Goal: Task Accomplishment & Management: Manage account settings

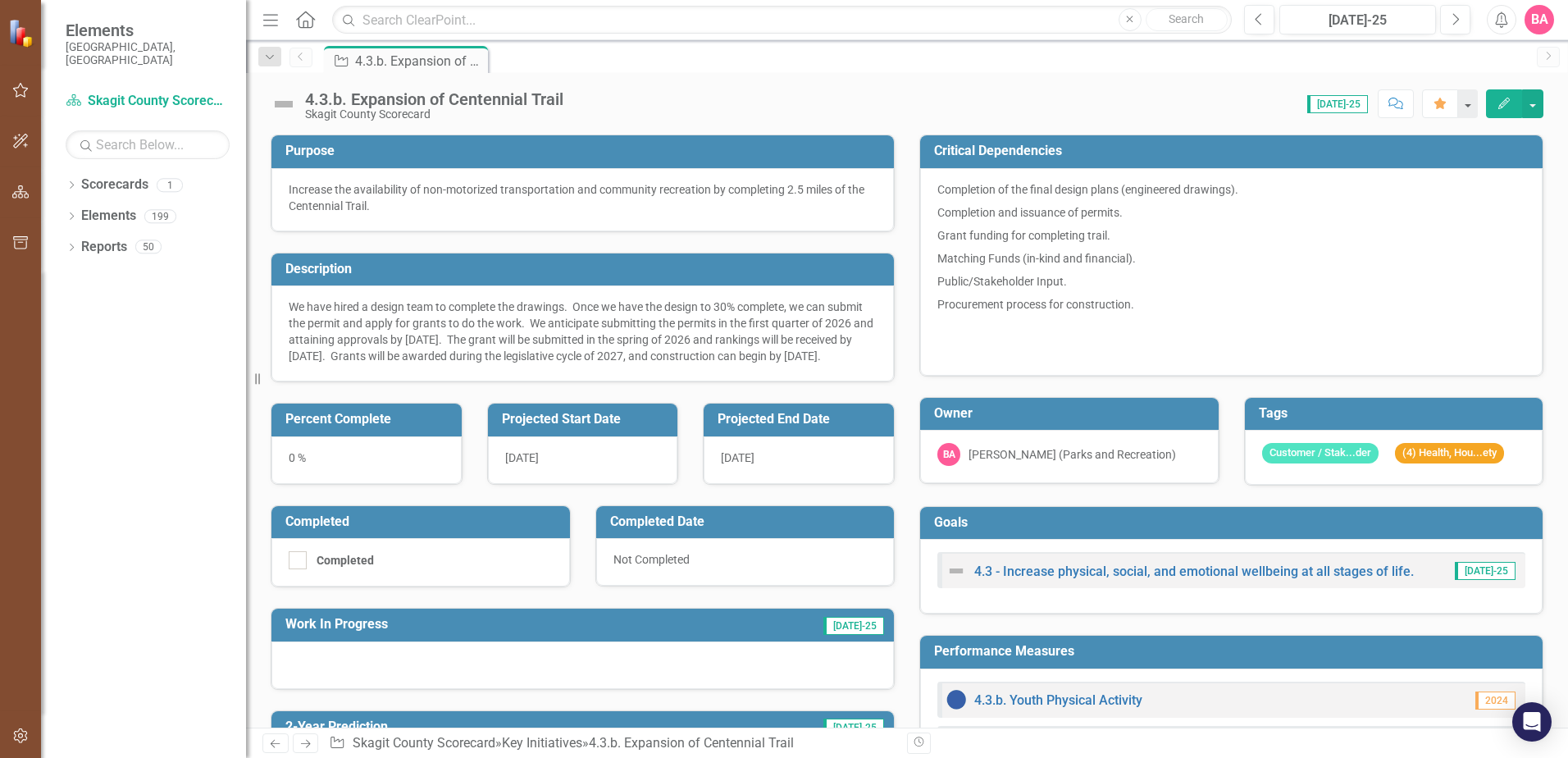
click at [291, 475] on div "0 %" at bounding box center [366, 459] width 191 height 47
click at [292, 475] on div "0 %" at bounding box center [366, 459] width 191 height 47
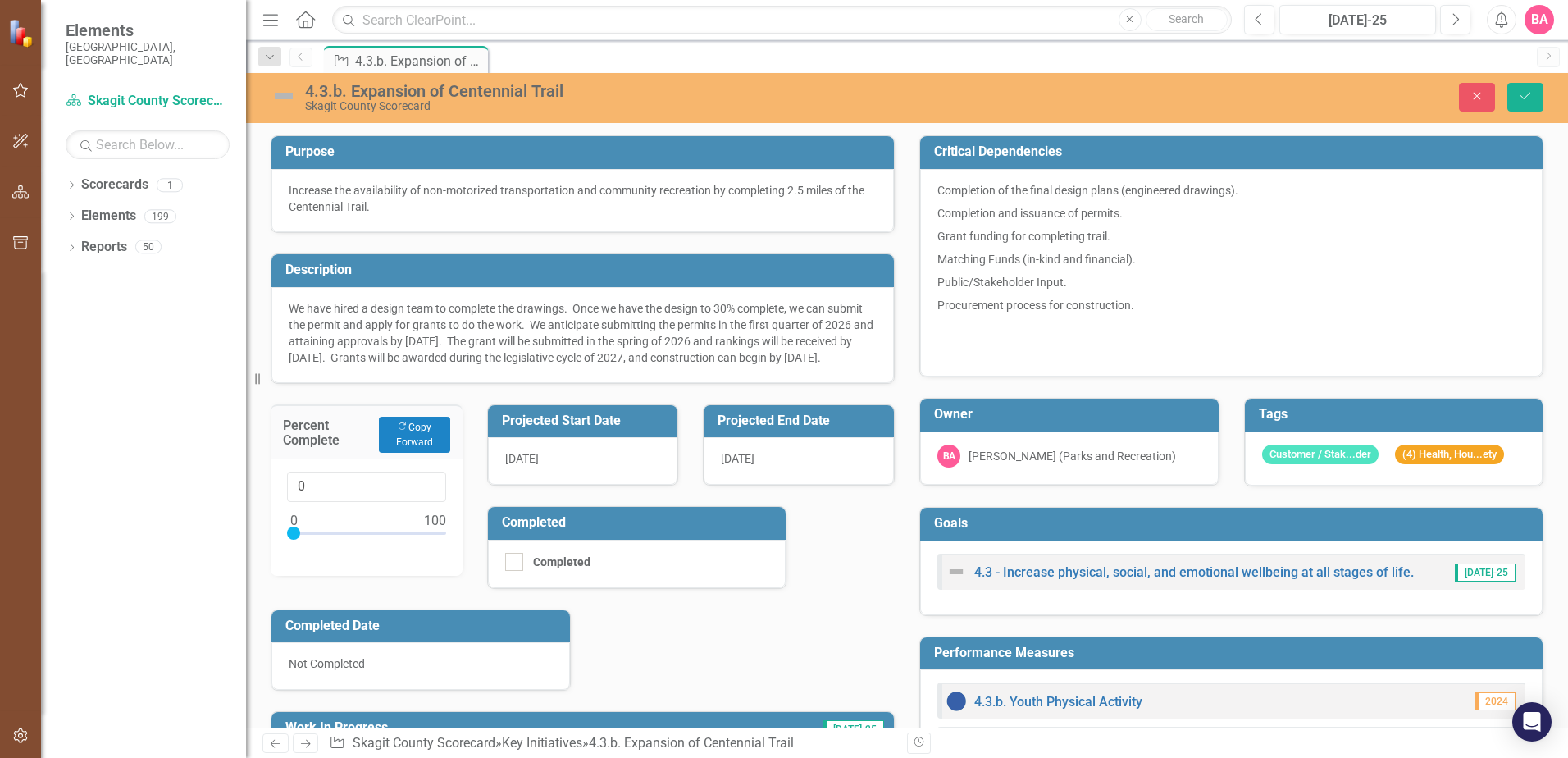
click at [292, 475] on div "0" at bounding box center [366, 517] width 192 height 116
drag, startPoint x: 294, startPoint y: 546, endPoint x: 329, endPoint y: 552, distance: 35.5
click at [329, 539] on div at bounding box center [329, 533] width 13 height 13
click at [271, 542] on div "25" at bounding box center [366, 517] width 192 height 116
click at [716, 635] on div "Purpose Increase the availability of non-motorized transportation and community…" at bounding box center [583, 504] width 649 height 780
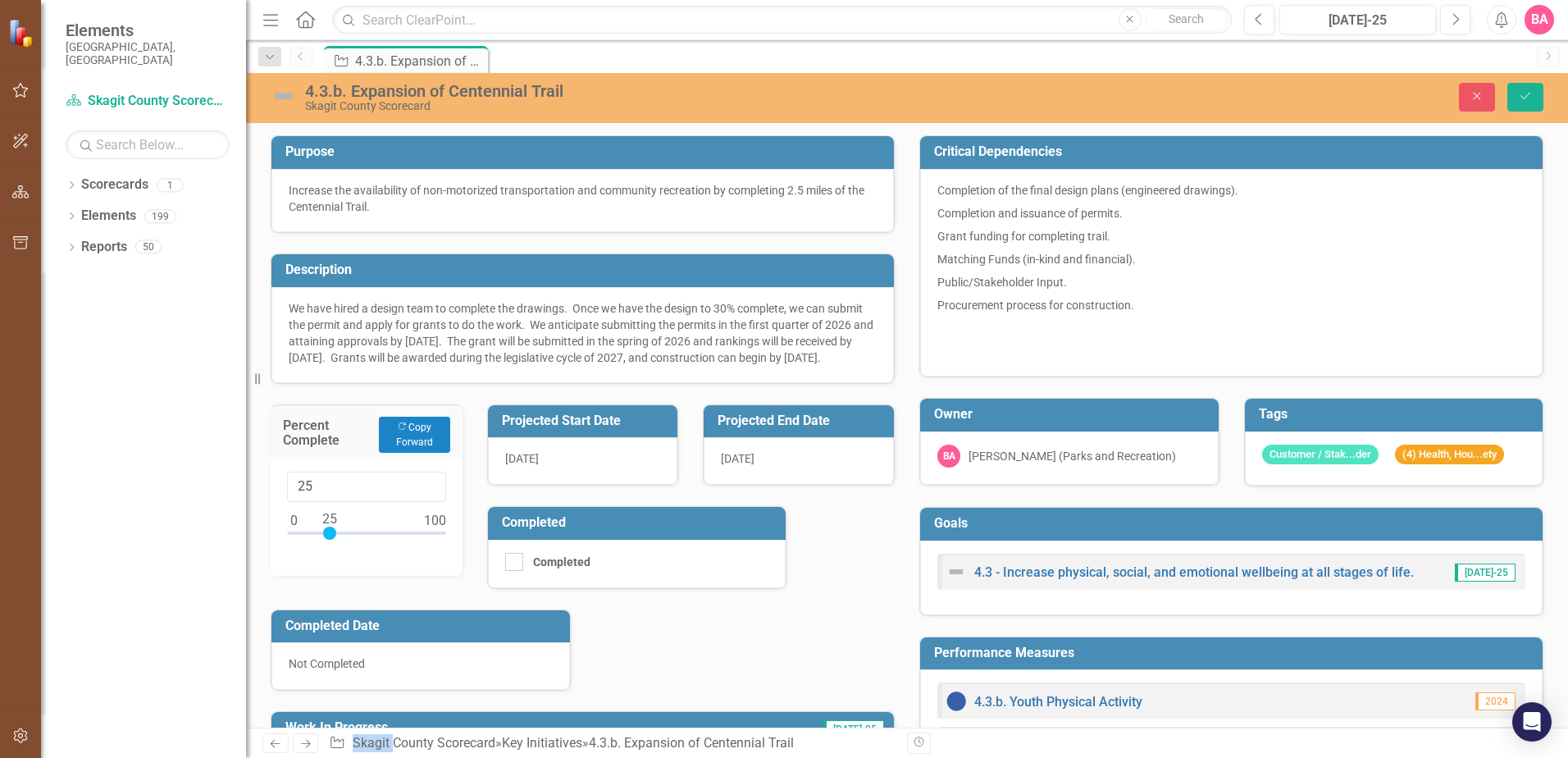
click at [714, 634] on div "Purpose Increase the availability of non-motorized transportation and community…" at bounding box center [583, 504] width 649 height 780
click at [428, 502] on input "24" at bounding box center [366, 486] width 159 height 31
click at [419, 453] on button "Copy Forward Copy Forward" at bounding box center [414, 434] width 72 height 36
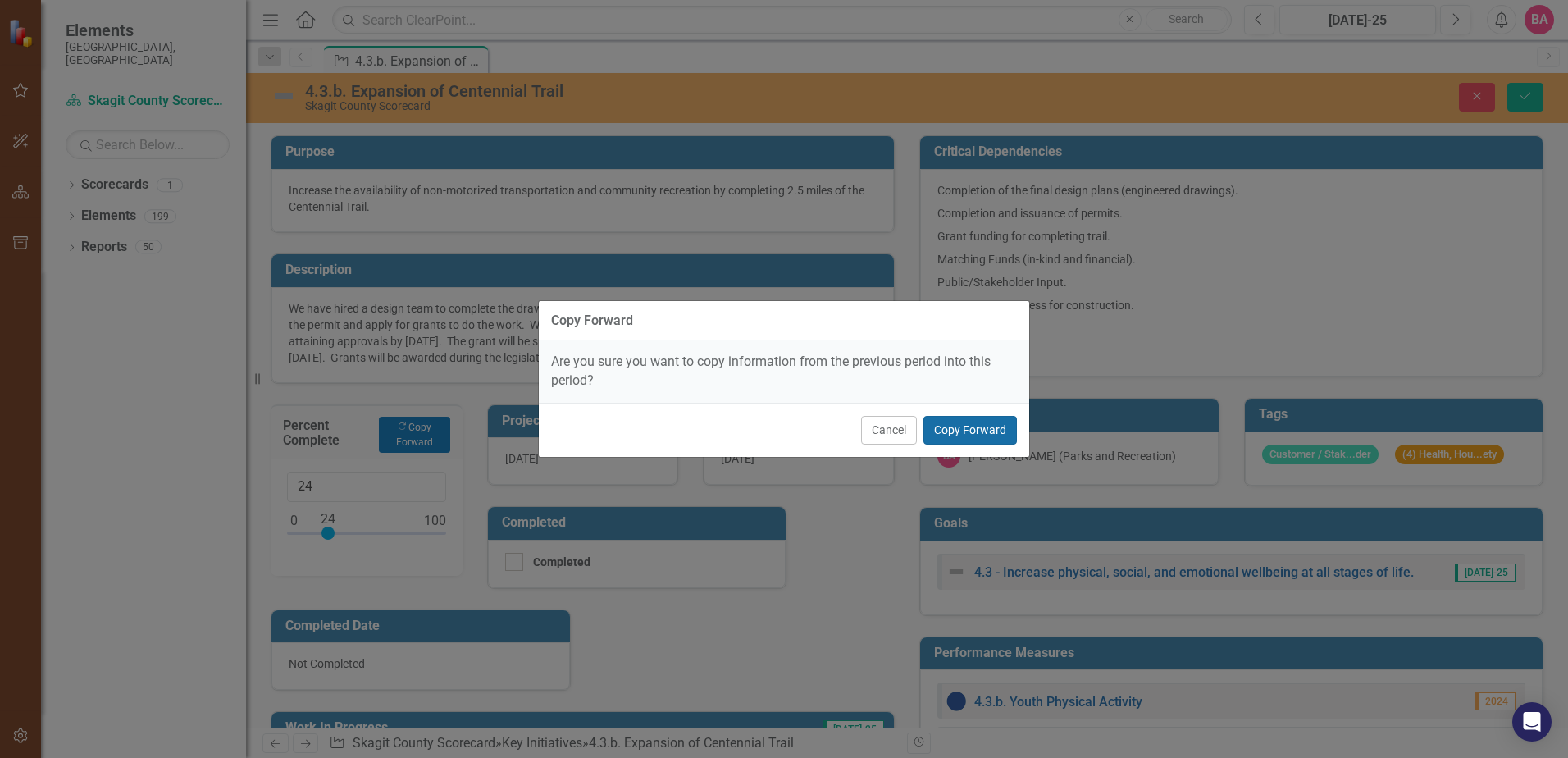
click at [956, 431] on button "Copy Forward" at bounding box center [970, 430] width 94 height 29
type input "20"
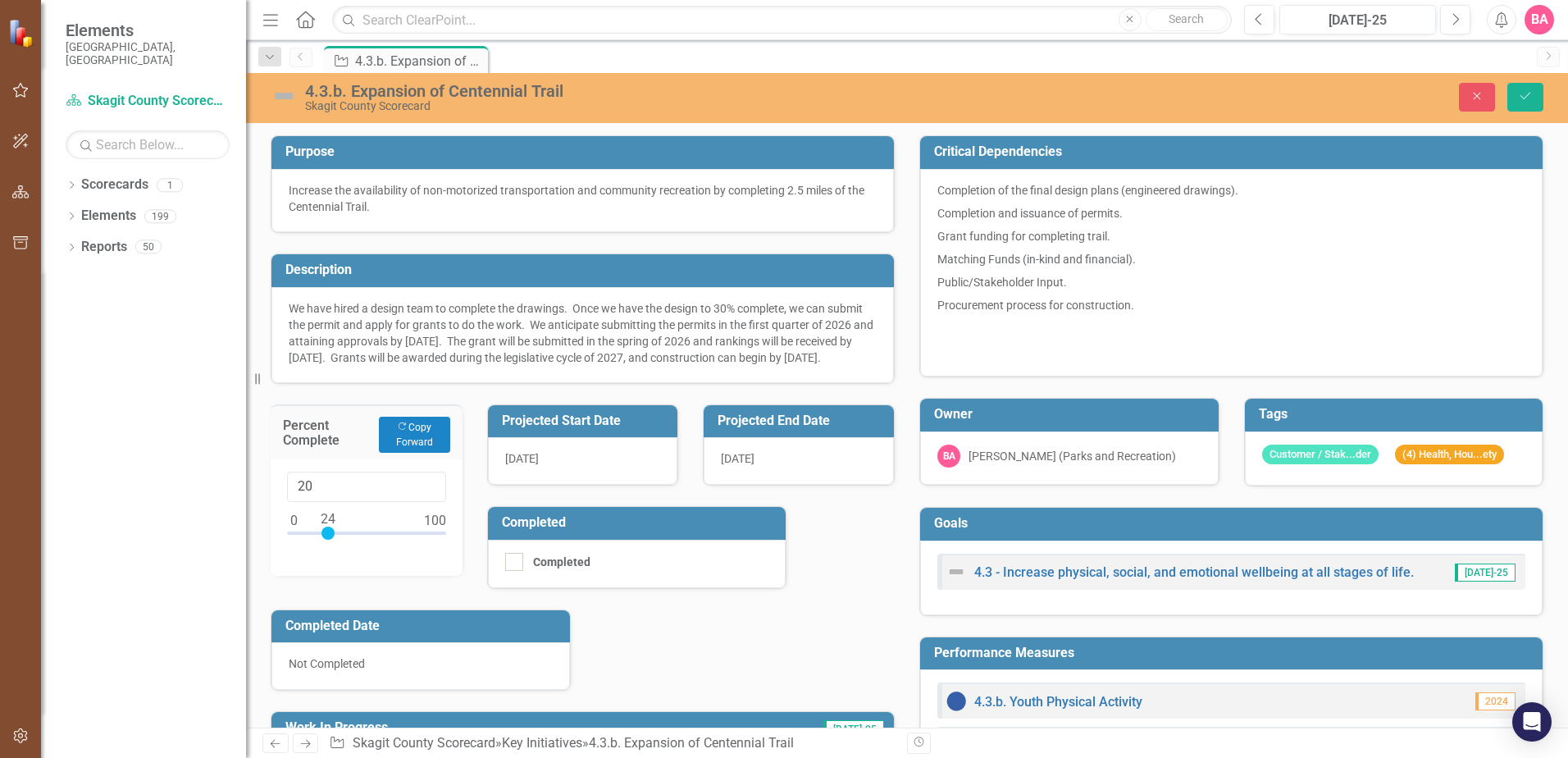
click at [760, 645] on div "Purpose Increase the availability of non-motorized transportation and community…" at bounding box center [583, 504] width 649 height 780
click at [987, 184] on p "Completion of the final design plans (engineered drawings)." at bounding box center [1231, 192] width 588 height 20
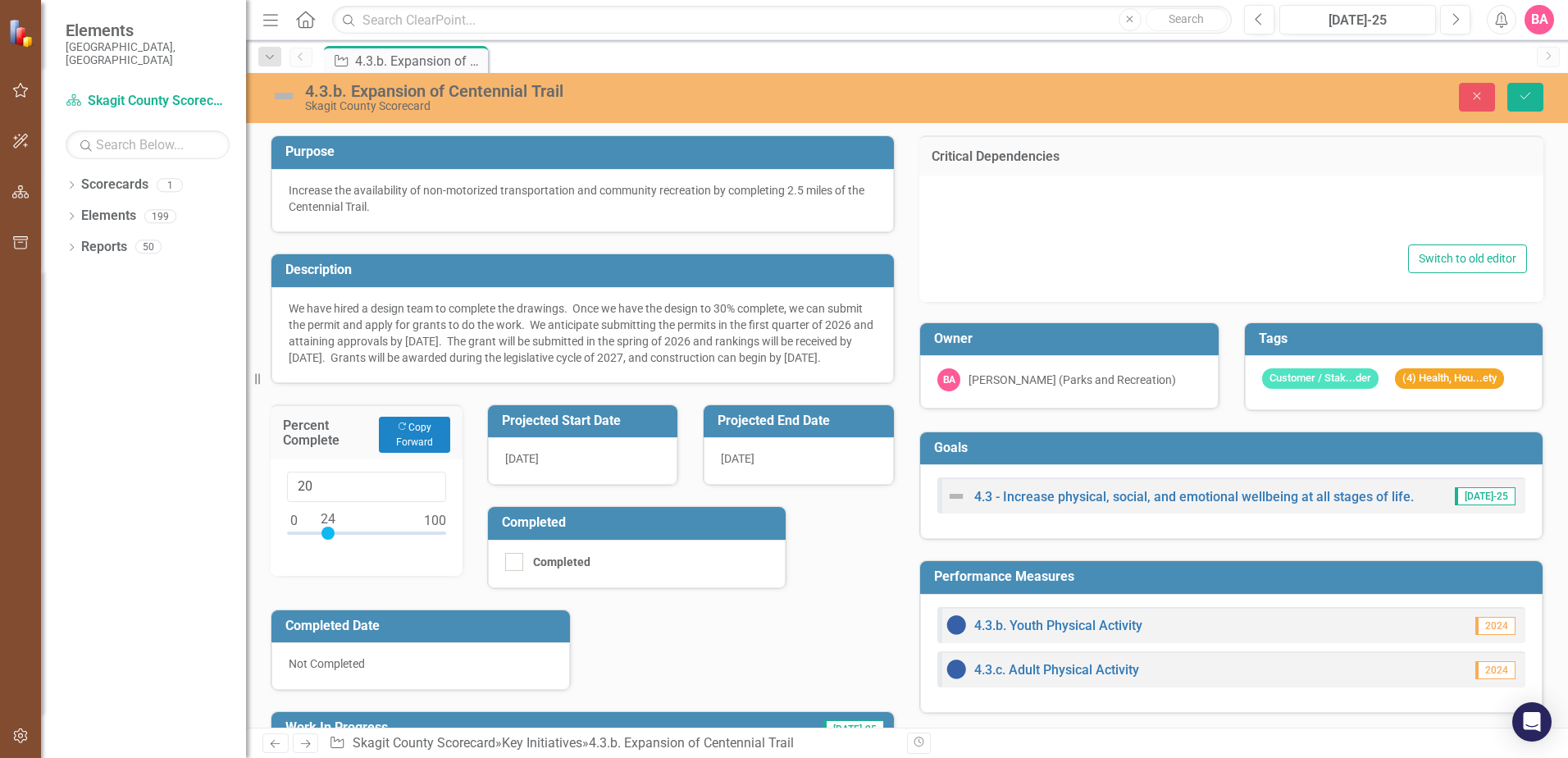
type textarea "<p>Completion of the final design plans (engineered drawings).</p> <p>Completio…"
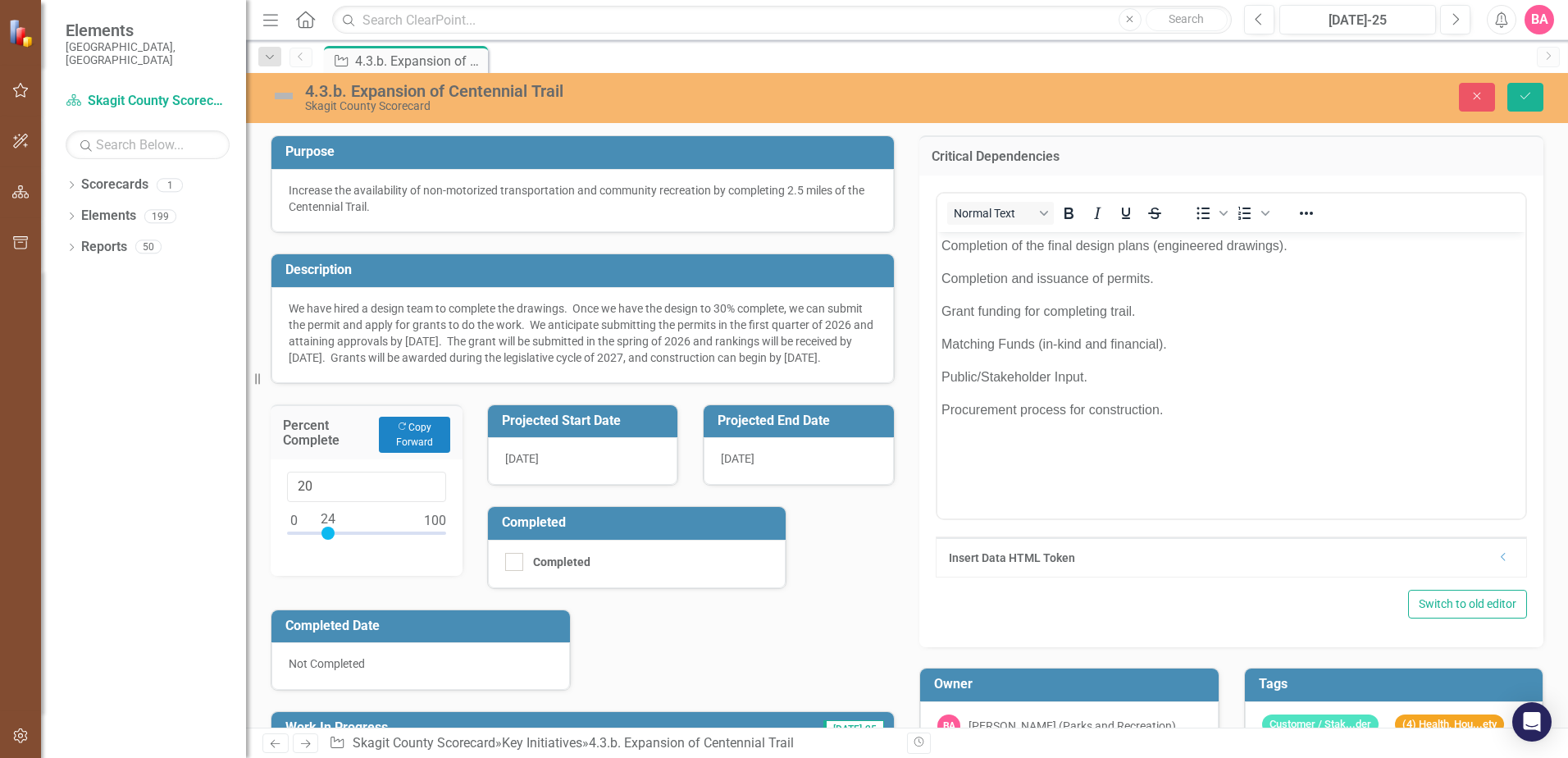
click at [1197, 409] on p "Procurement process for construction." at bounding box center [1230, 408] width 579 height 20
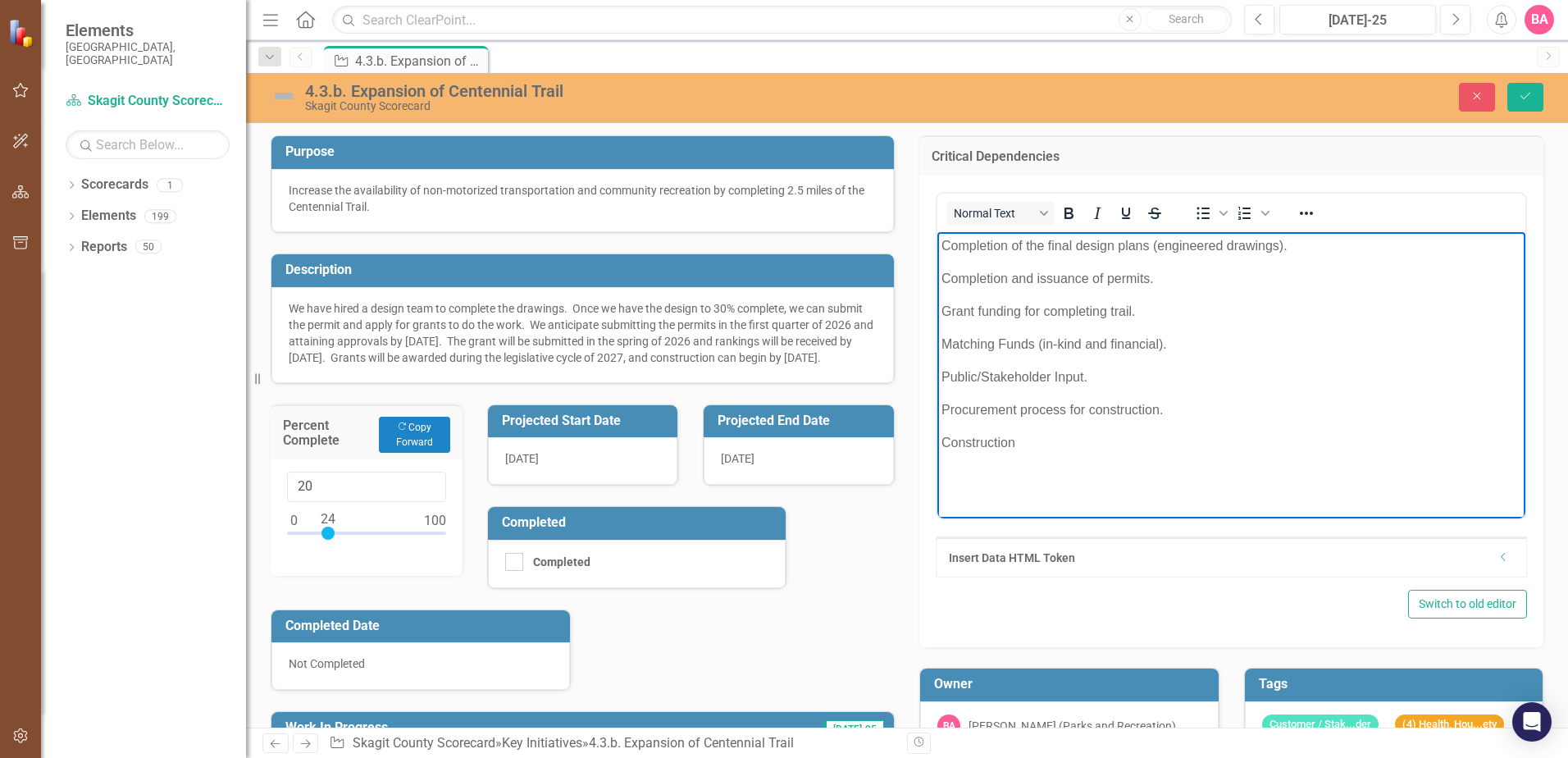
click at [1121, 450] on p "Construction" at bounding box center [1230, 442] width 579 height 20
click at [1522, 94] on icon "Save" at bounding box center [1525, 96] width 15 height 11
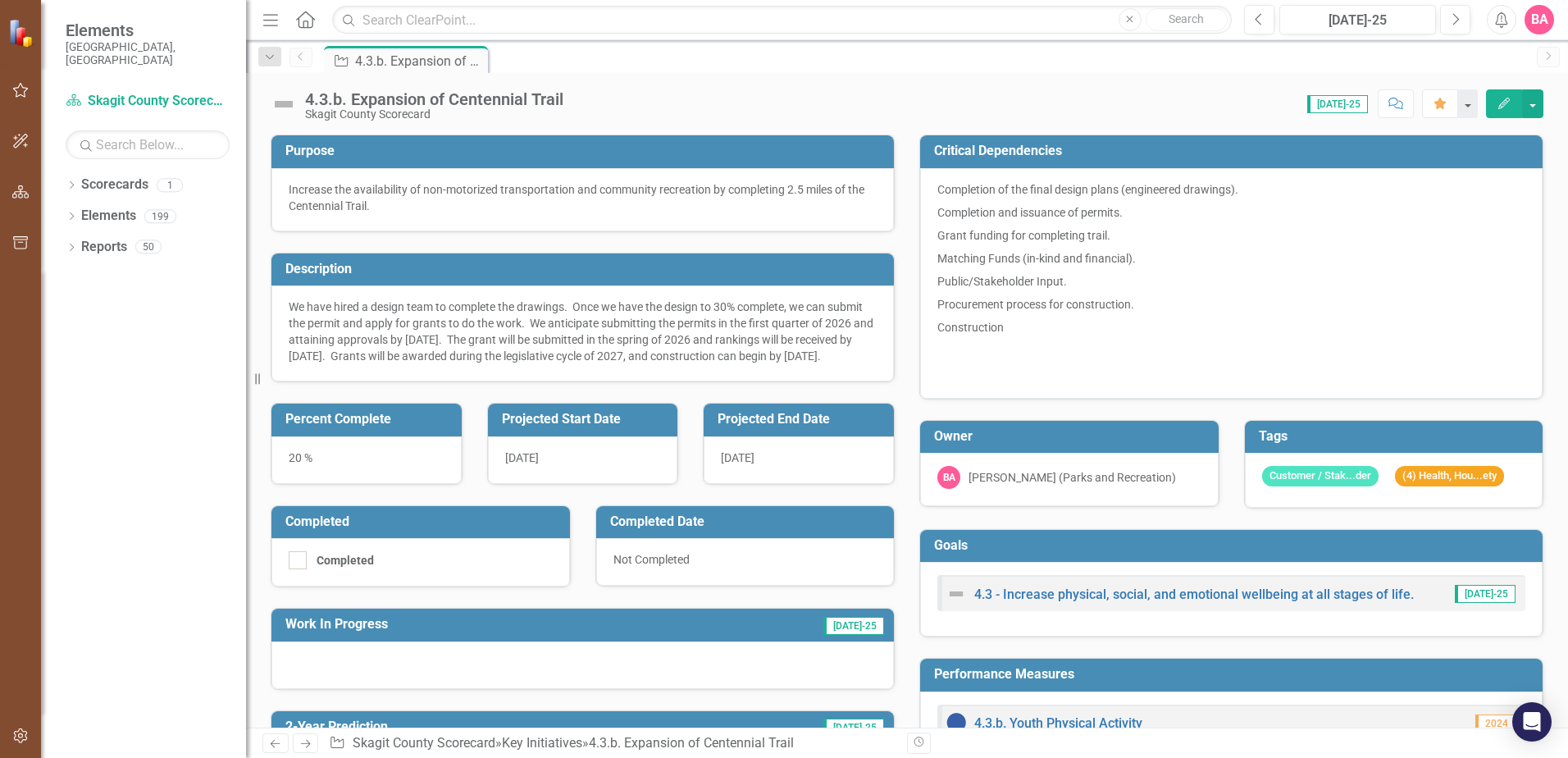
click at [1394, 496] on div "Customer / Stak...der (4) Health, Hou...ety" at bounding box center [1394, 480] width 299 height 55
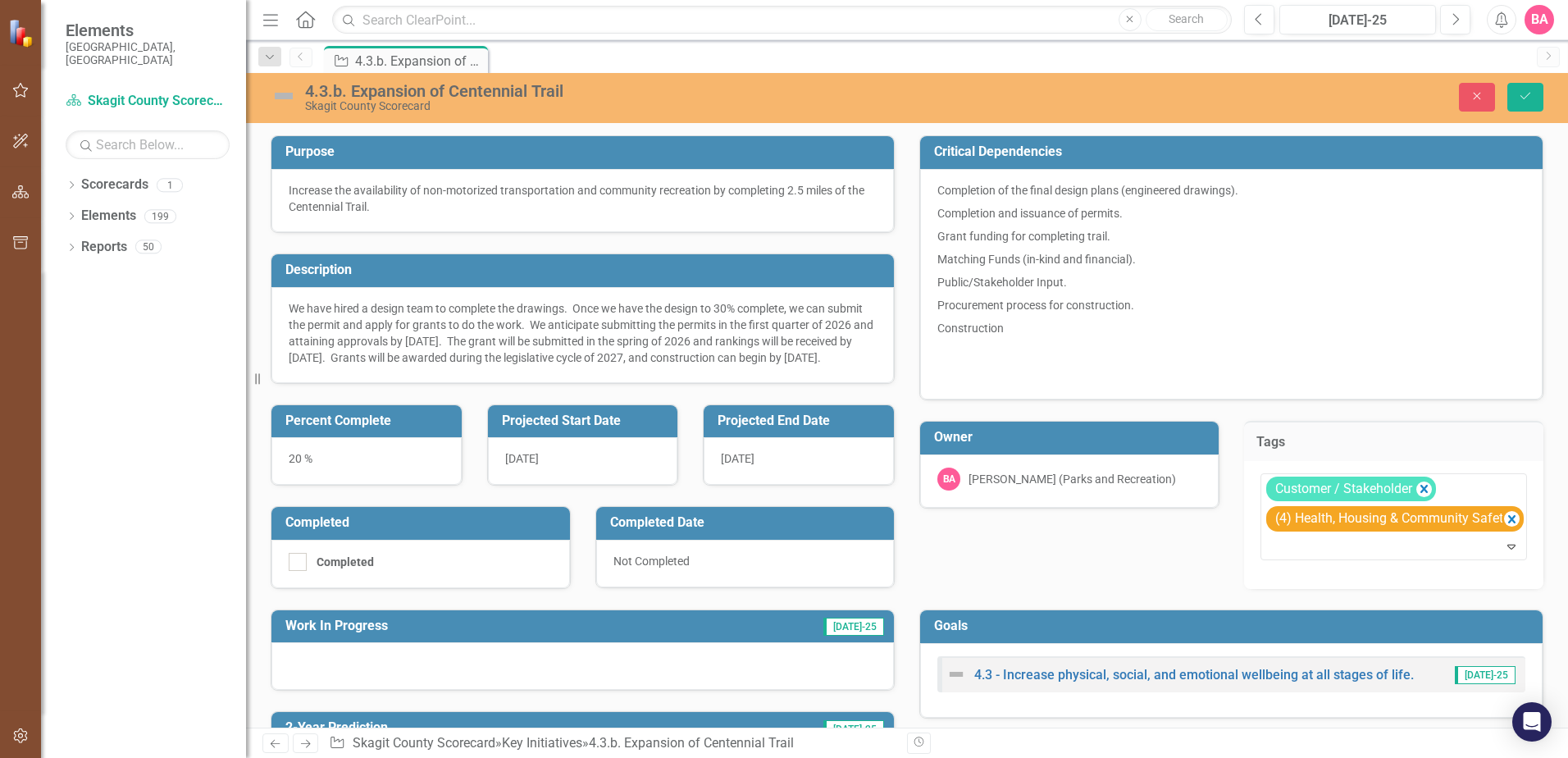
click at [1057, 552] on div "Critical Dependencies Completion of the final design plans (engineered drawings…" at bounding box center [1231, 633] width 649 height 1039
click at [1520, 96] on icon "Save" at bounding box center [1525, 96] width 15 height 11
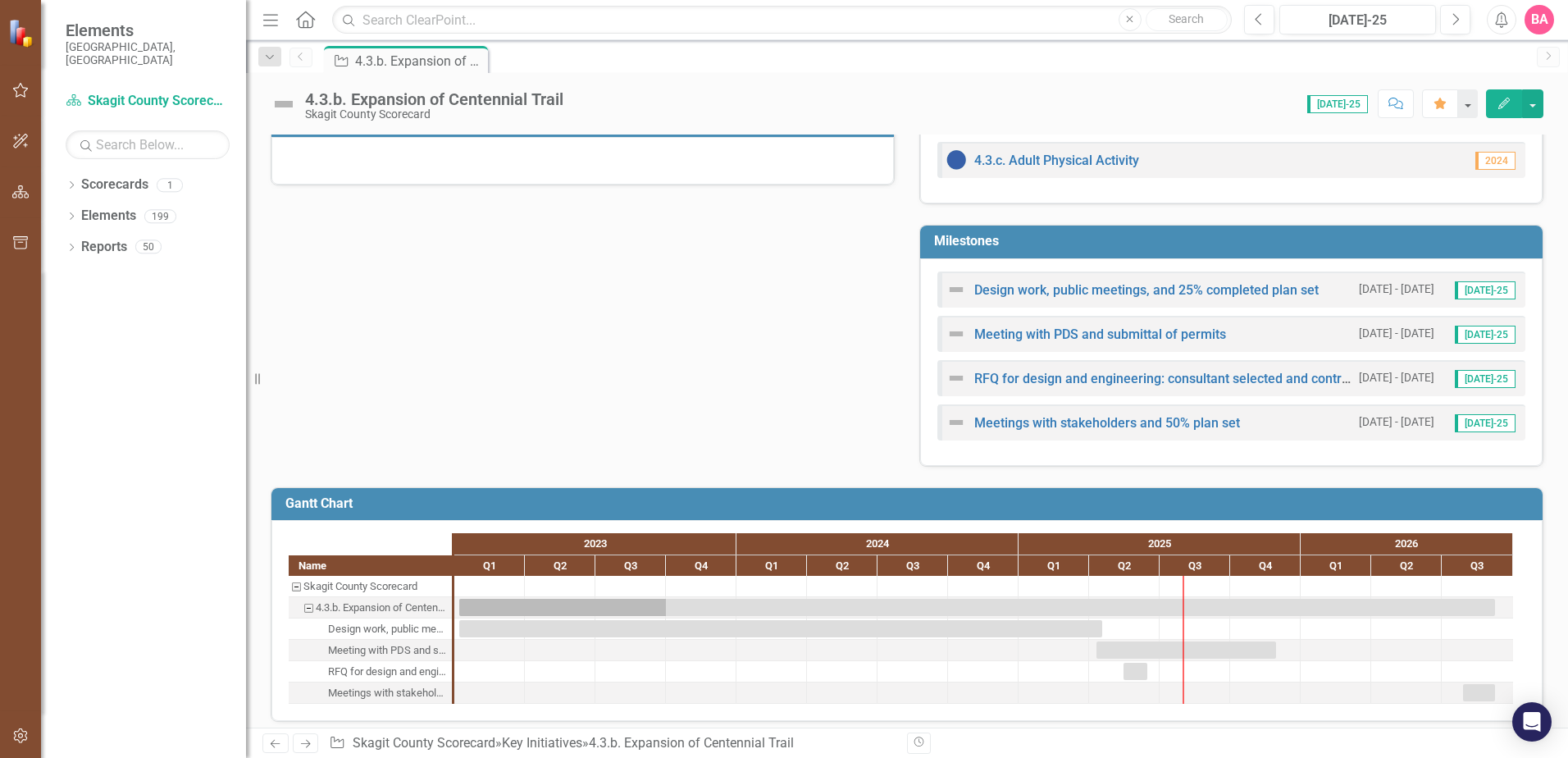
scroll to position [618, 0]
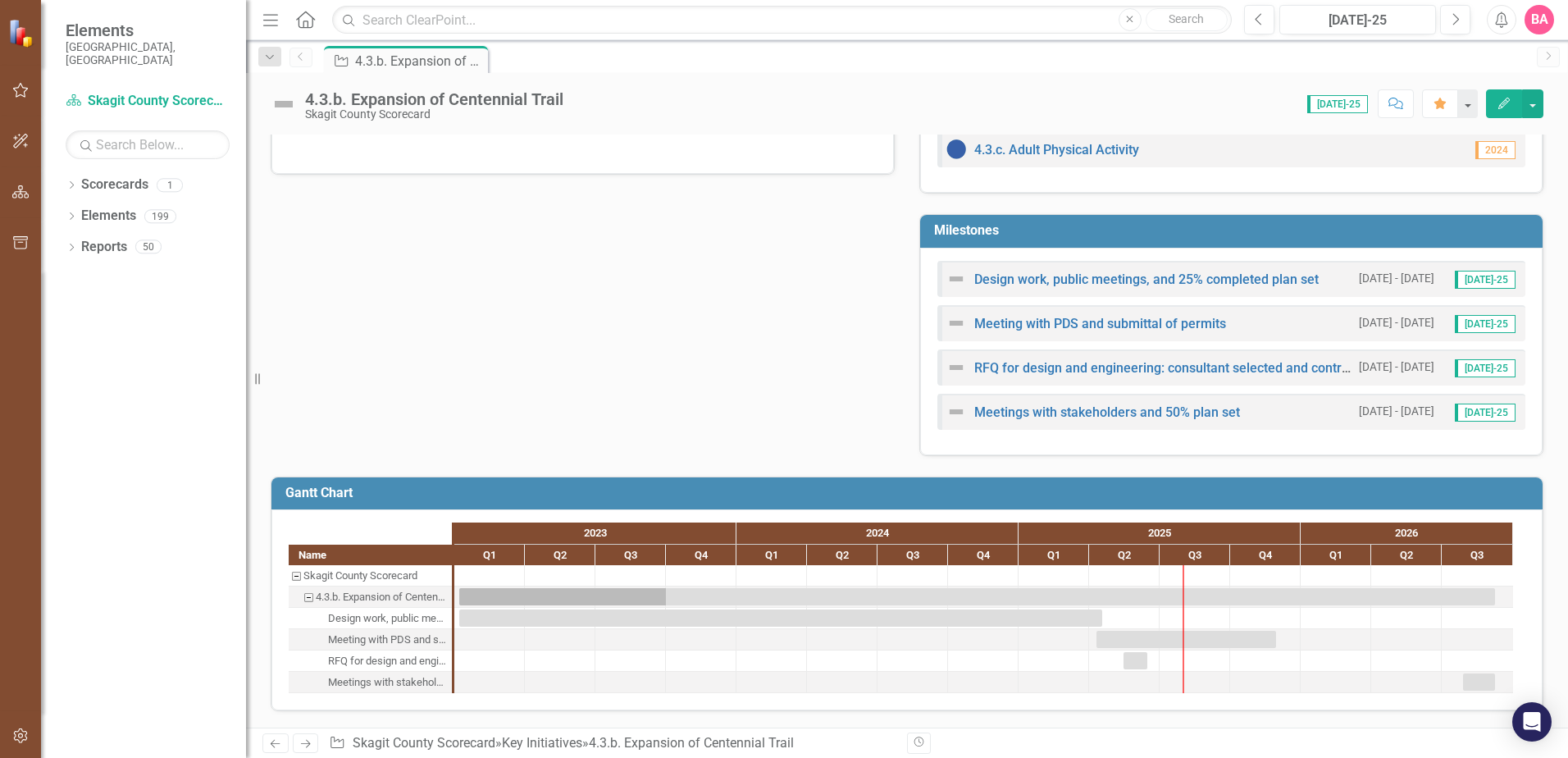
click at [1062, 255] on div "Design work, public meetings, and 25% completed plan set [DATE] - [DATE] [DATE]…" at bounding box center [1230, 351] width 622 height 207
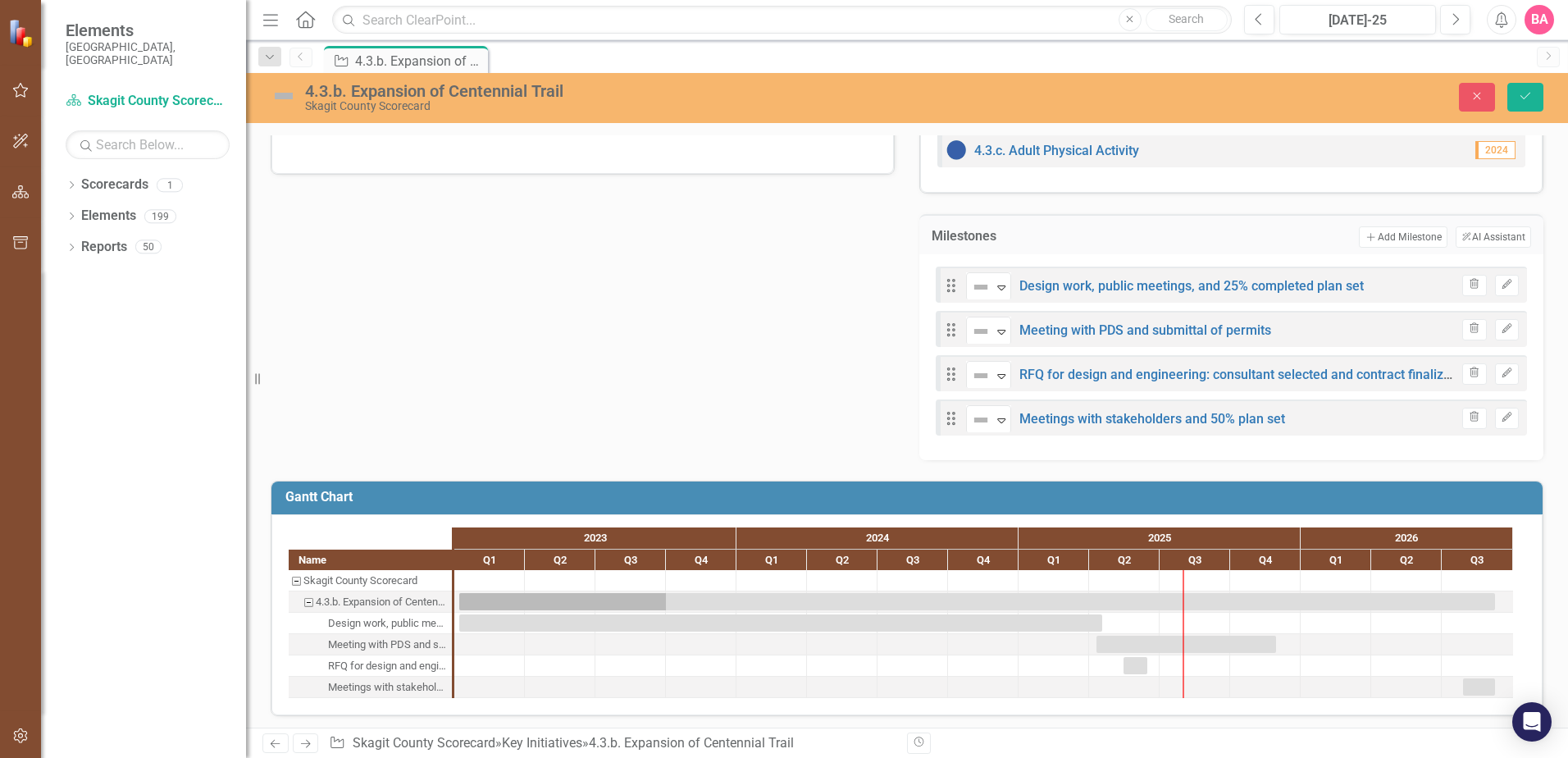
click at [1067, 448] on div "Drag Not Defined Expand Design work, public meetings, and 25% completed plan se…" at bounding box center [1231, 356] width 624 height 206
click at [1391, 233] on button "Add Add Milestone" at bounding box center [1402, 236] width 87 height 21
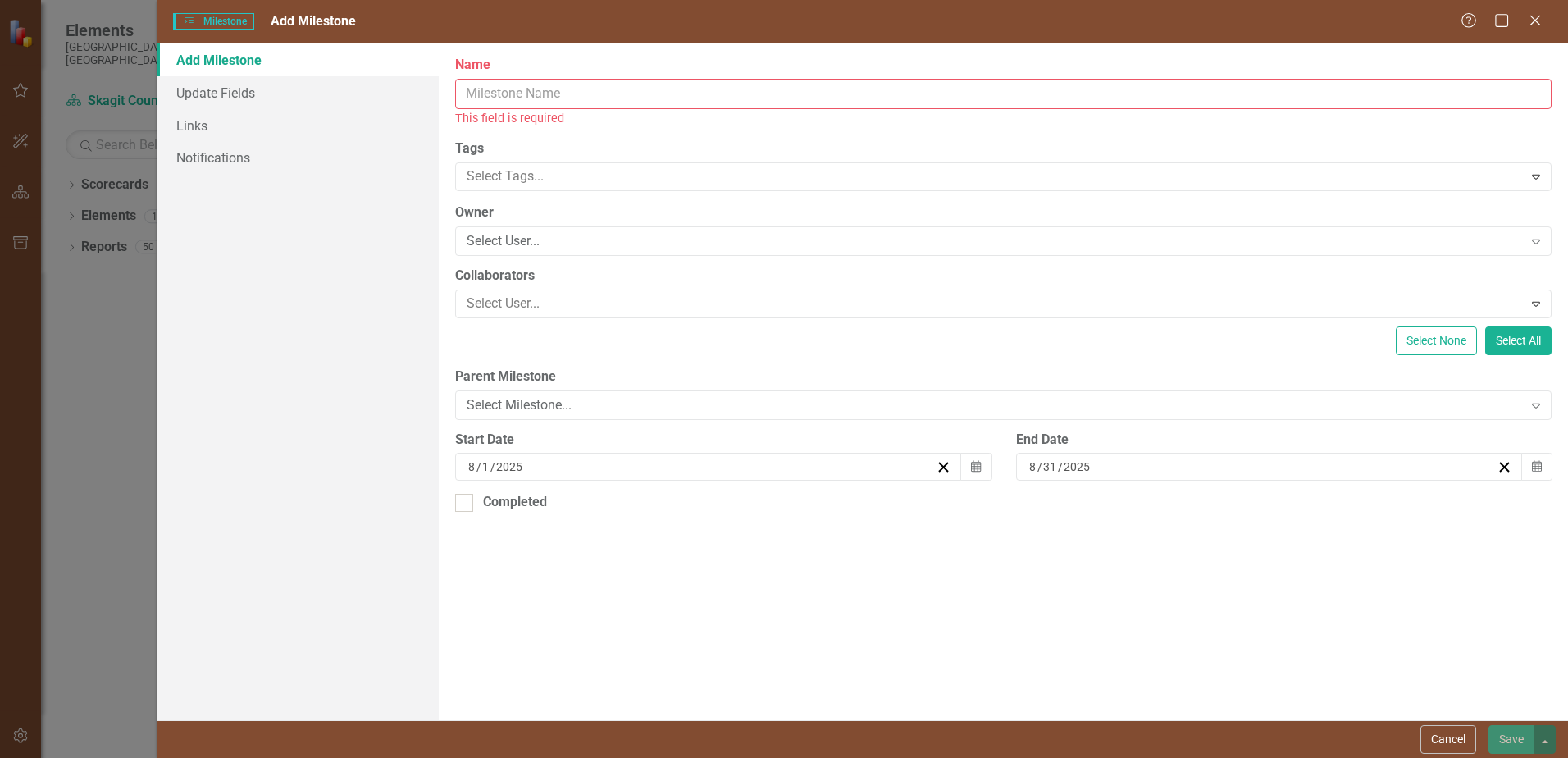
click at [565, 93] on input "Name" at bounding box center [1003, 94] width 1096 height 31
click at [1532, 20] on icon "Close" at bounding box center [1535, 20] width 20 height 16
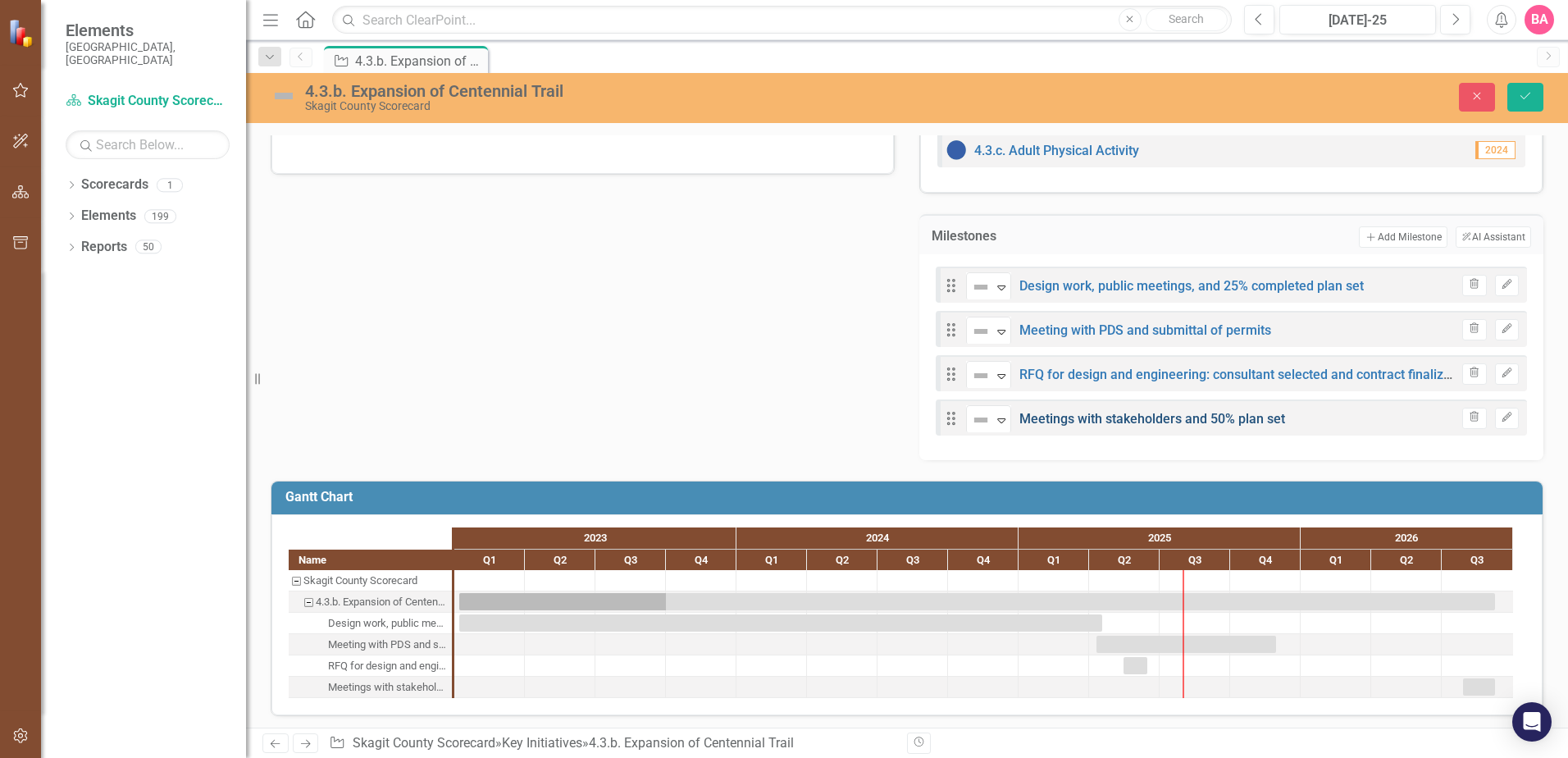
click at [1142, 418] on link "Meetings with stakeholders and 50% plan set" at bounding box center [1152, 419] width 266 height 16
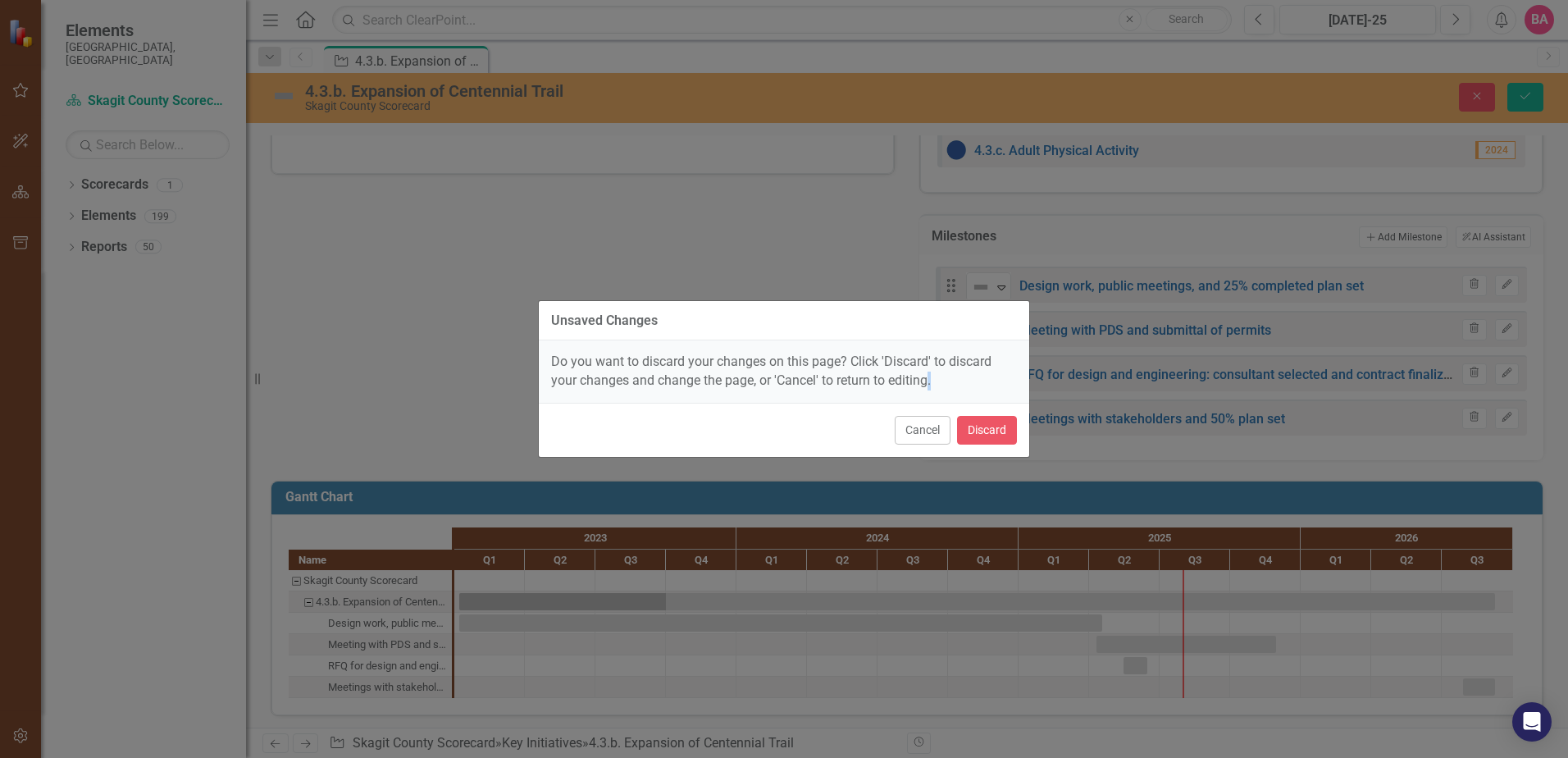
click at [1142, 418] on div "Unsaved Changes Do you want to discard your changes on this page? Click 'Discar…" at bounding box center [784, 379] width 1568 height 758
click at [960, 372] on div "Do you want to discard your changes on this page? Click 'Discard' to discard yo…" at bounding box center [783, 371] width 490 height 62
click at [929, 431] on button "Cancel" at bounding box center [923, 430] width 56 height 29
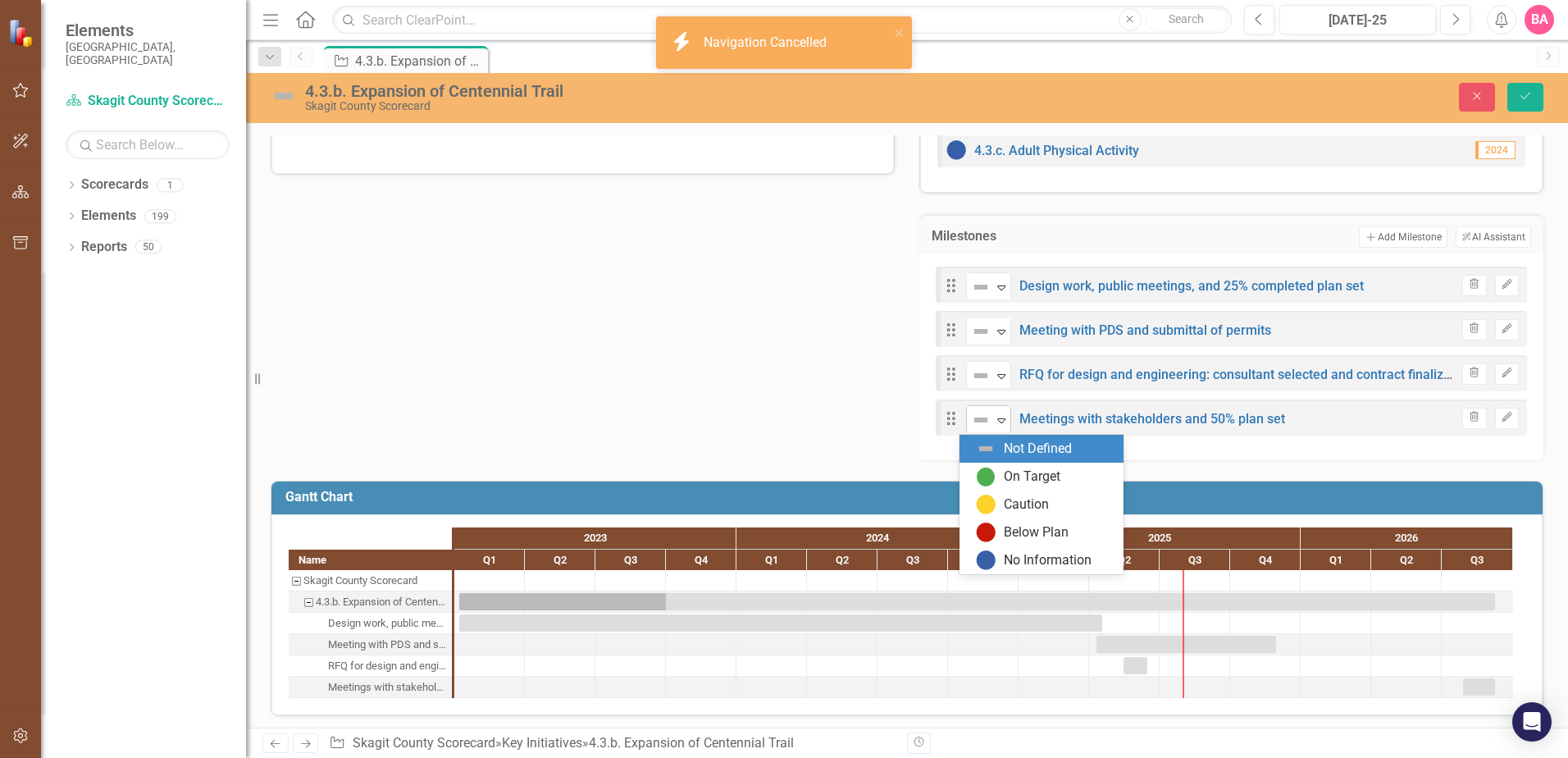
click at [997, 419] on icon at bounding box center [1001, 420] width 8 height 5
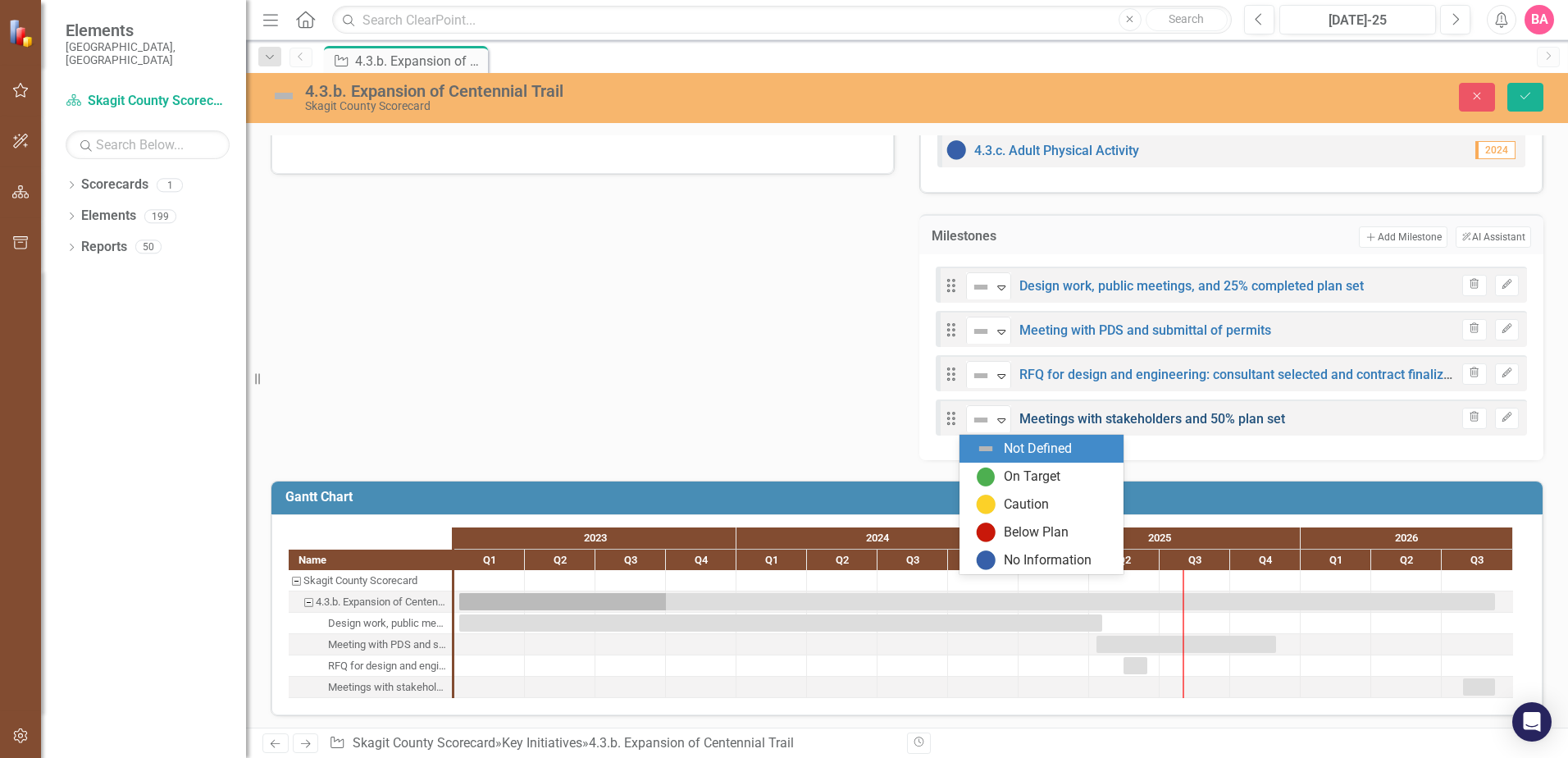
click at [1110, 415] on link "Meetings with stakeholders and 50% plan set" at bounding box center [1152, 419] width 266 height 16
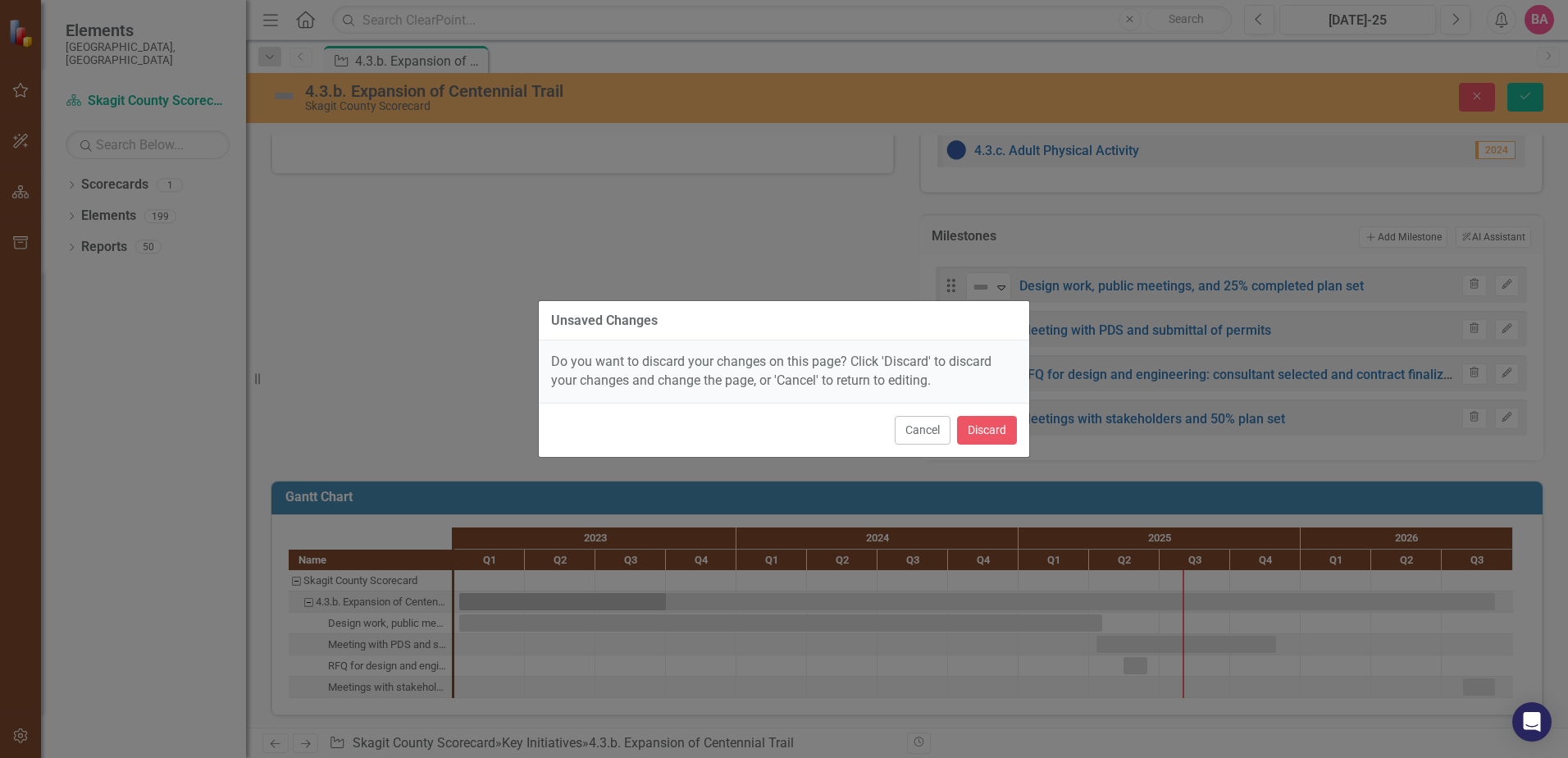
click at [807, 252] on div "Unsaved Changes Do you want to discard your changes on this page? Click 'Discar…" at bounding box center [783, 379] width 492 height 758
click at [926, 430] on button "Cancel" at bounding box center [923, 430] width 56 height 29
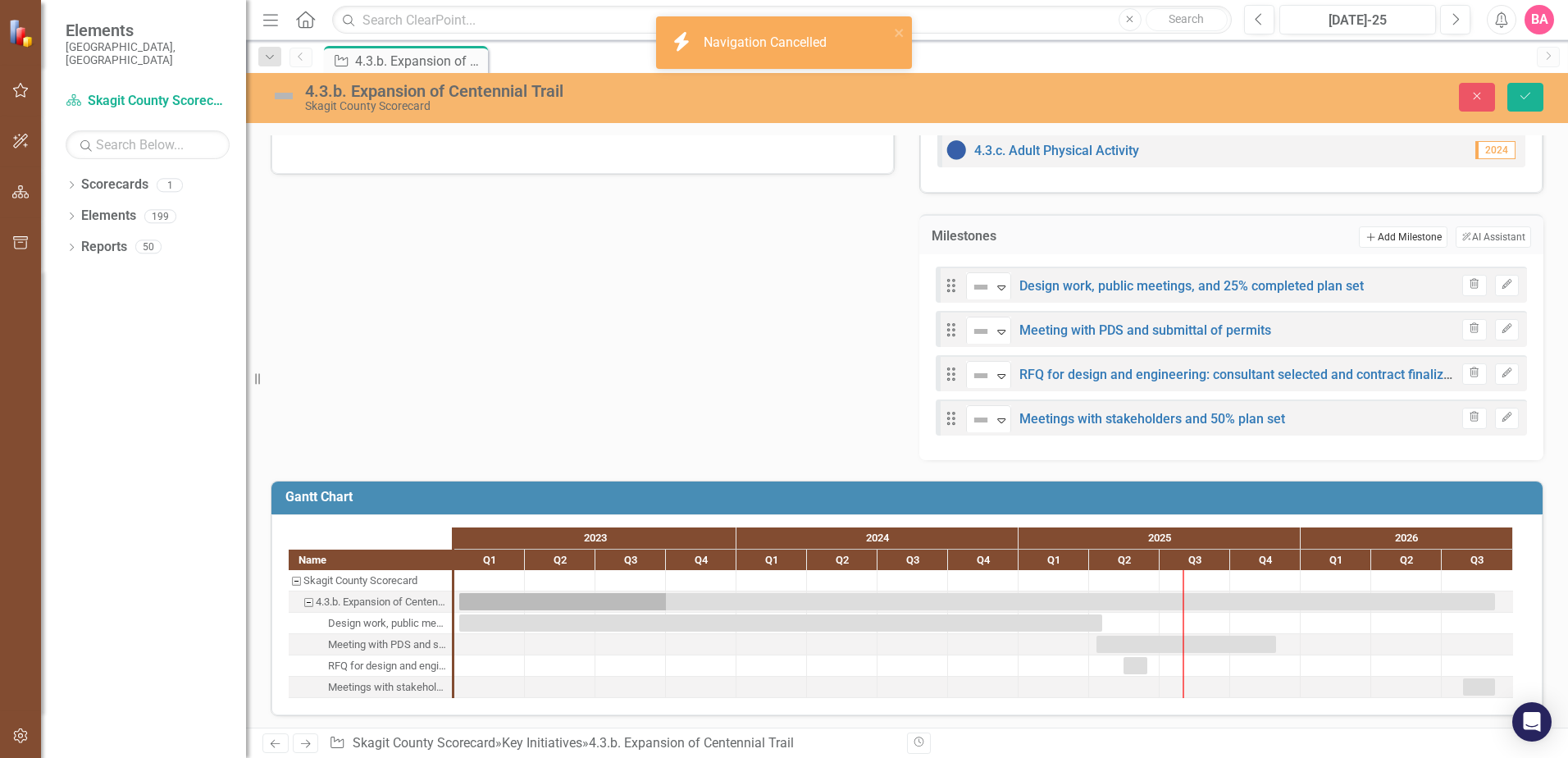
click at [1379, 233] on button "Add Add Milestone" at bounding box center [1402, 236] width 87 height 21
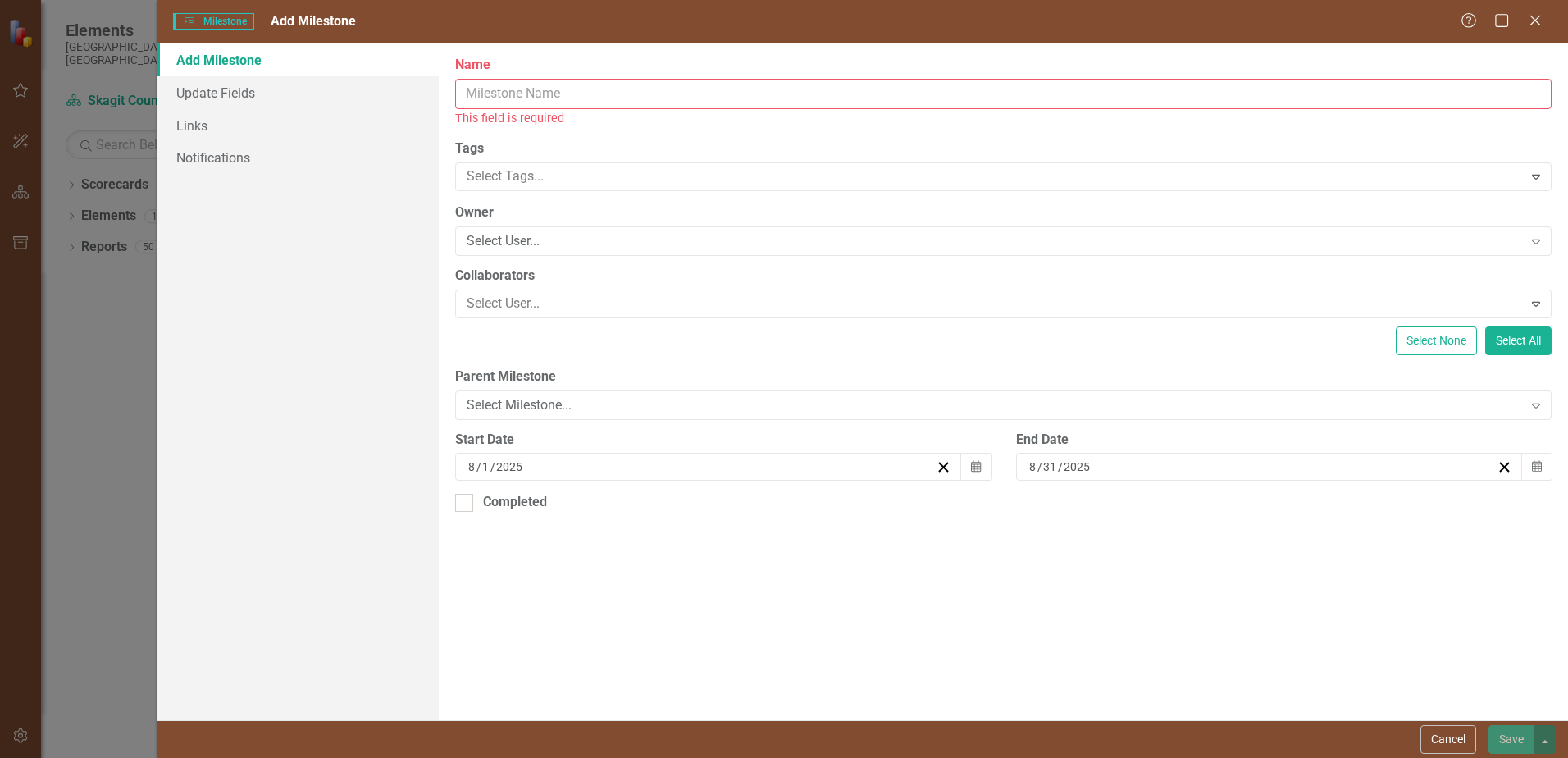
click at [538, 91] on input "Name" at bounding box center [1003, 94] width 1096 height 31
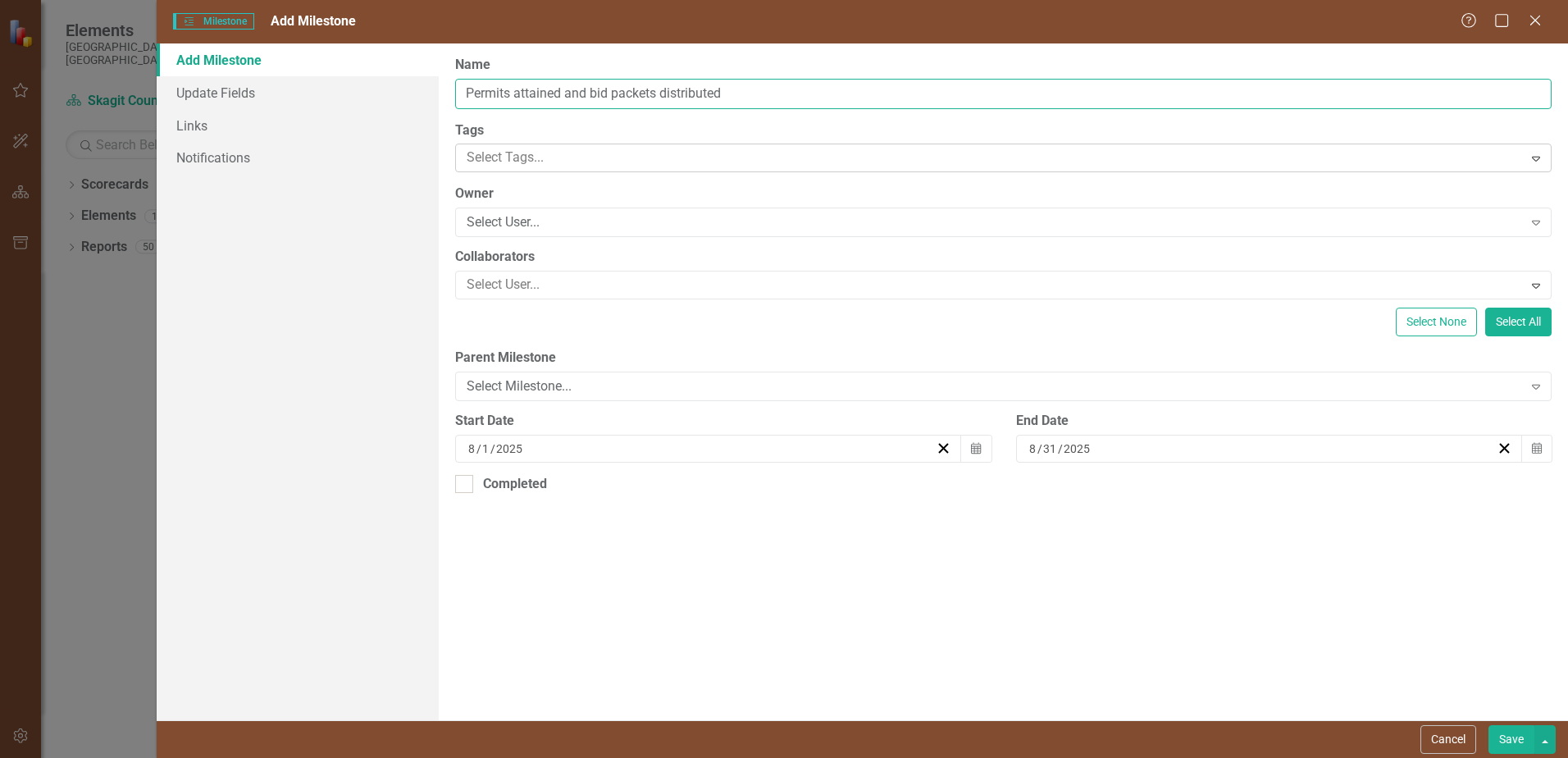
type input "Permits attained and bid packets distributed"
click at [564, 149] on div at bounding box center [991, 158] width 1062 height 22
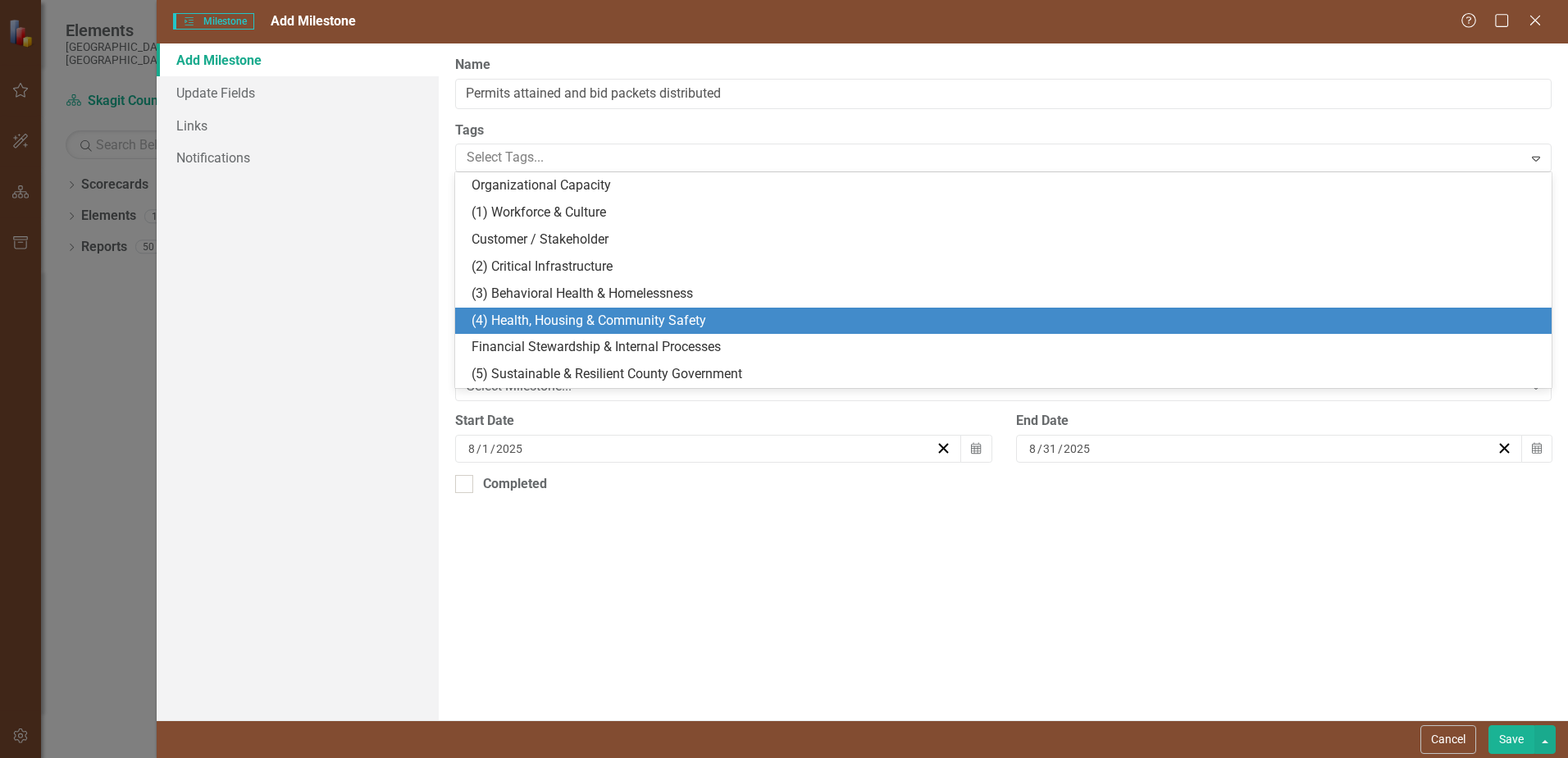
click at [592, 313] on span "(4) Health, Housing & Community Safety" at bounding box center [589, 320] width 234 height 16
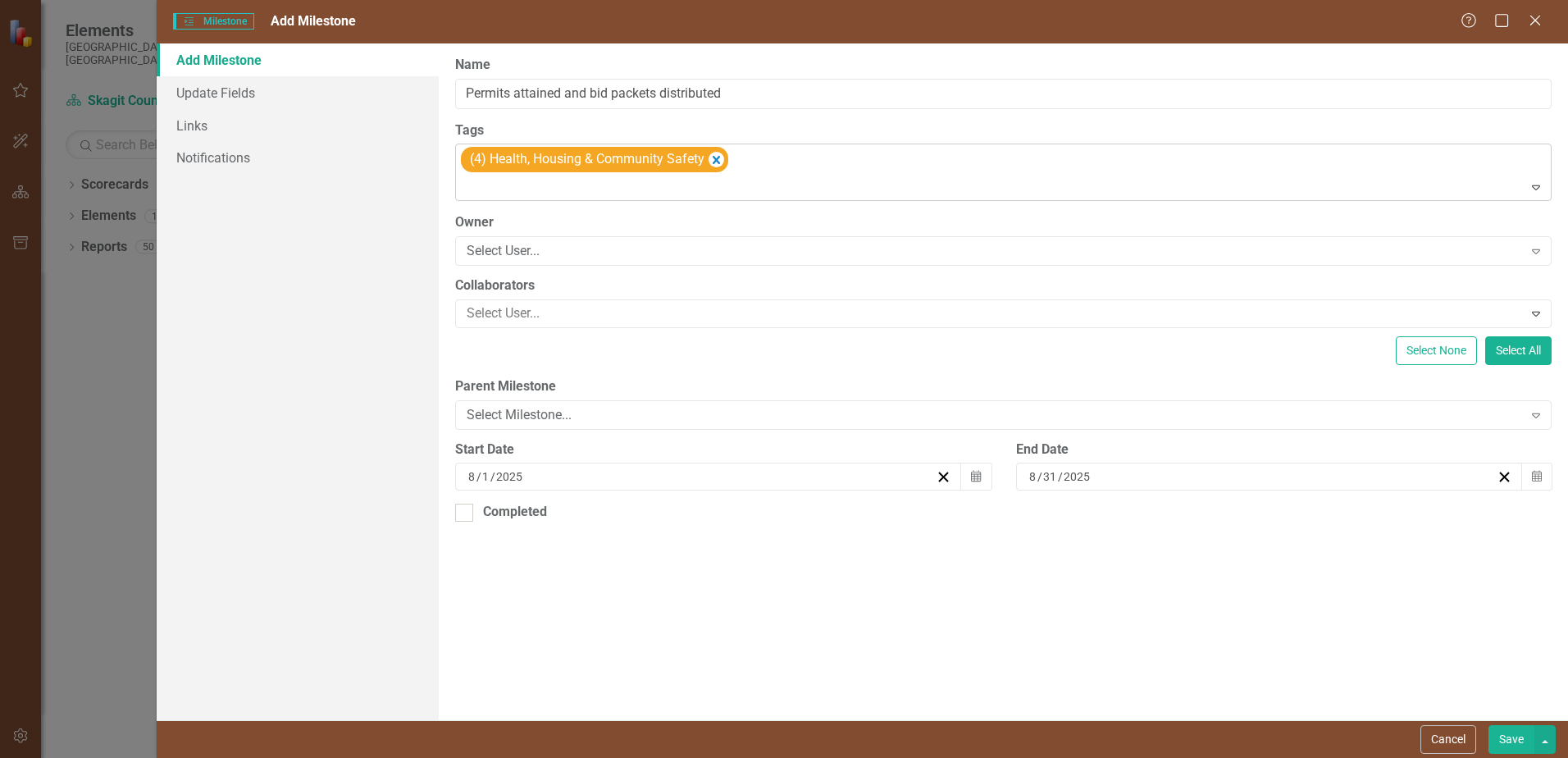
click at [622, 153] on span "(4) Health, Housing & Community Safety" at bounding box center [587, 158] width 234 height 16
click at [358, 398] on div "Add Milestone Update Fields Links Notifications" at bounding box center [297, 381] width 282 height 676
click at [541, 244] on div "Select User..." at bounding box center [994, 251] width 1056 height 19
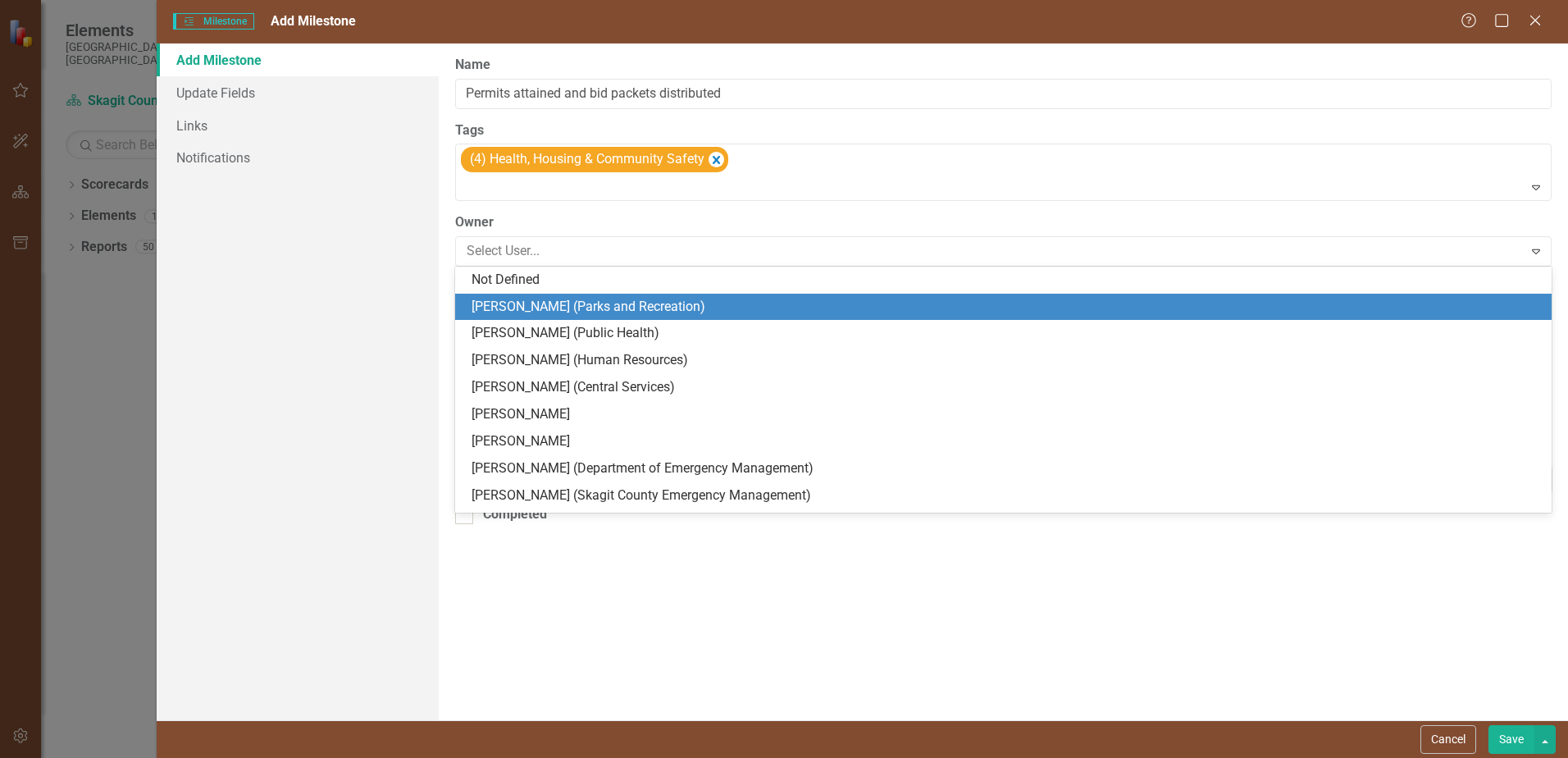
click at [558, 310] on div "[PERSON_NAME] (Parks and Recreation)" at bounding box center [1006, 307] width 1070 height 19
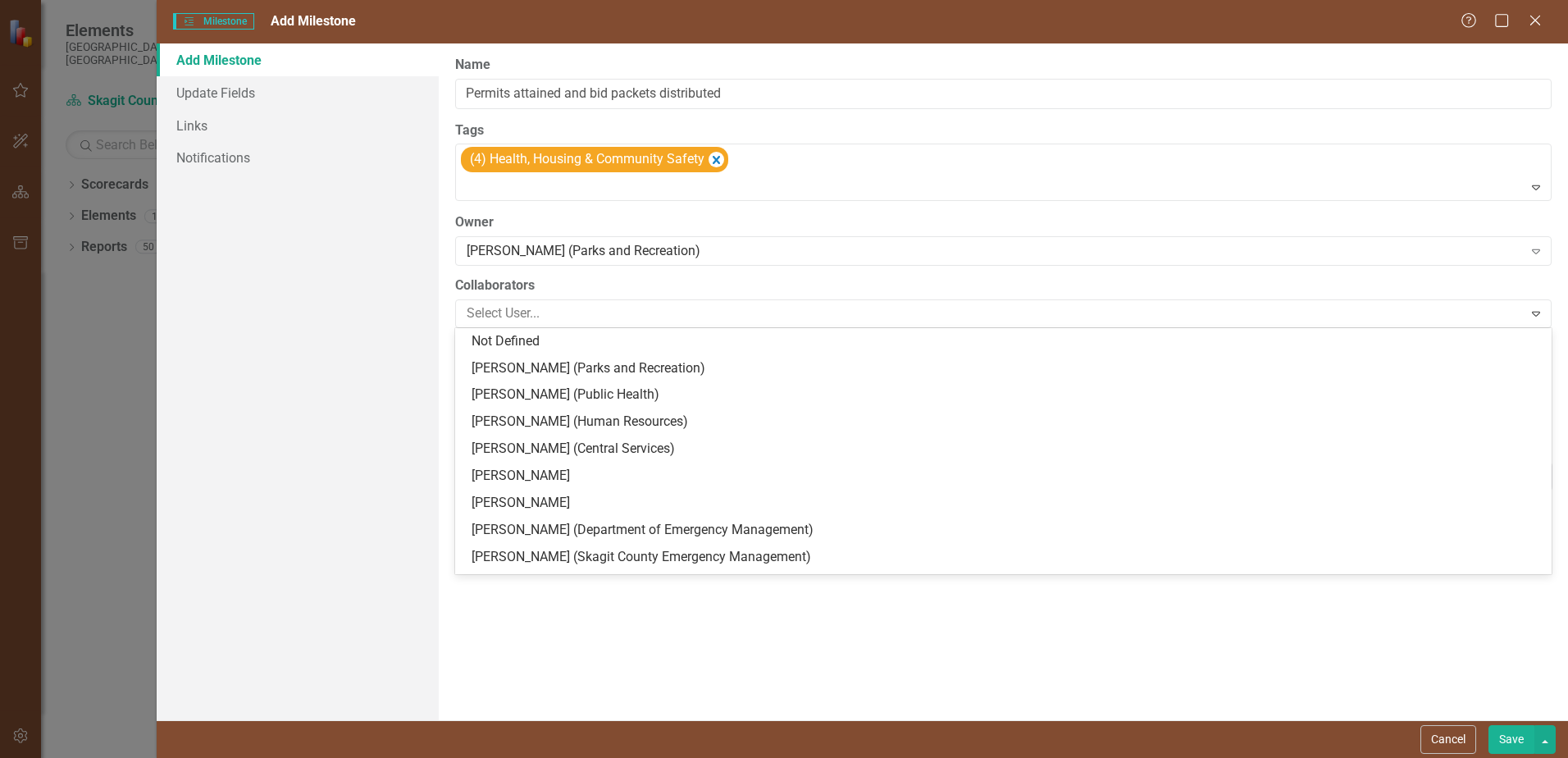
click at [558, 310] on div at bounding box center [991, 313] width 1062 height 22
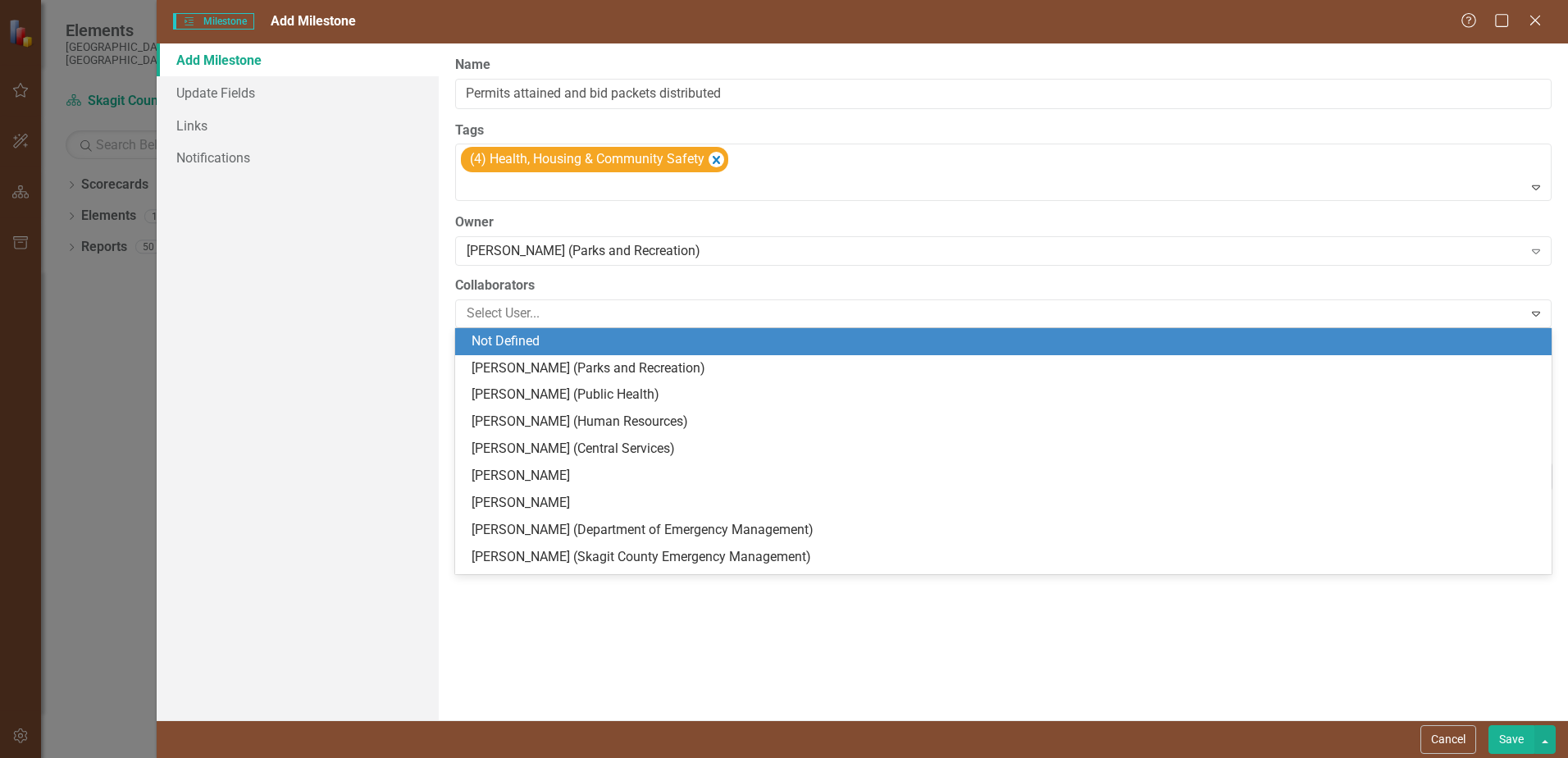
click at [512, 341] on div "Not Defined" at bounding box center [1006, 341] width 1070 height 19
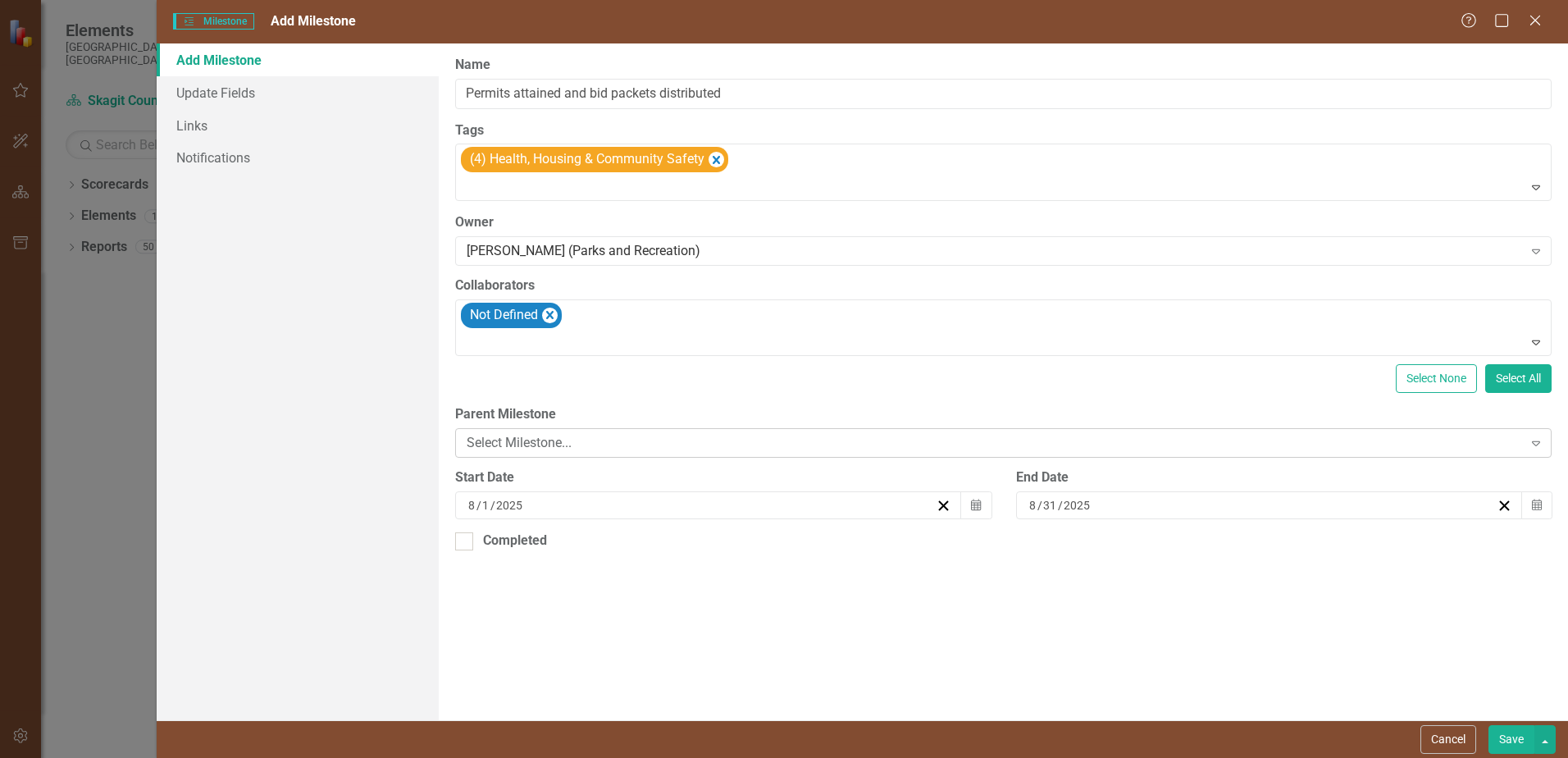
click at [568, 430] on div "Select Milestone... Expand" at bounding box center [1003, 443] width 1096 height 30
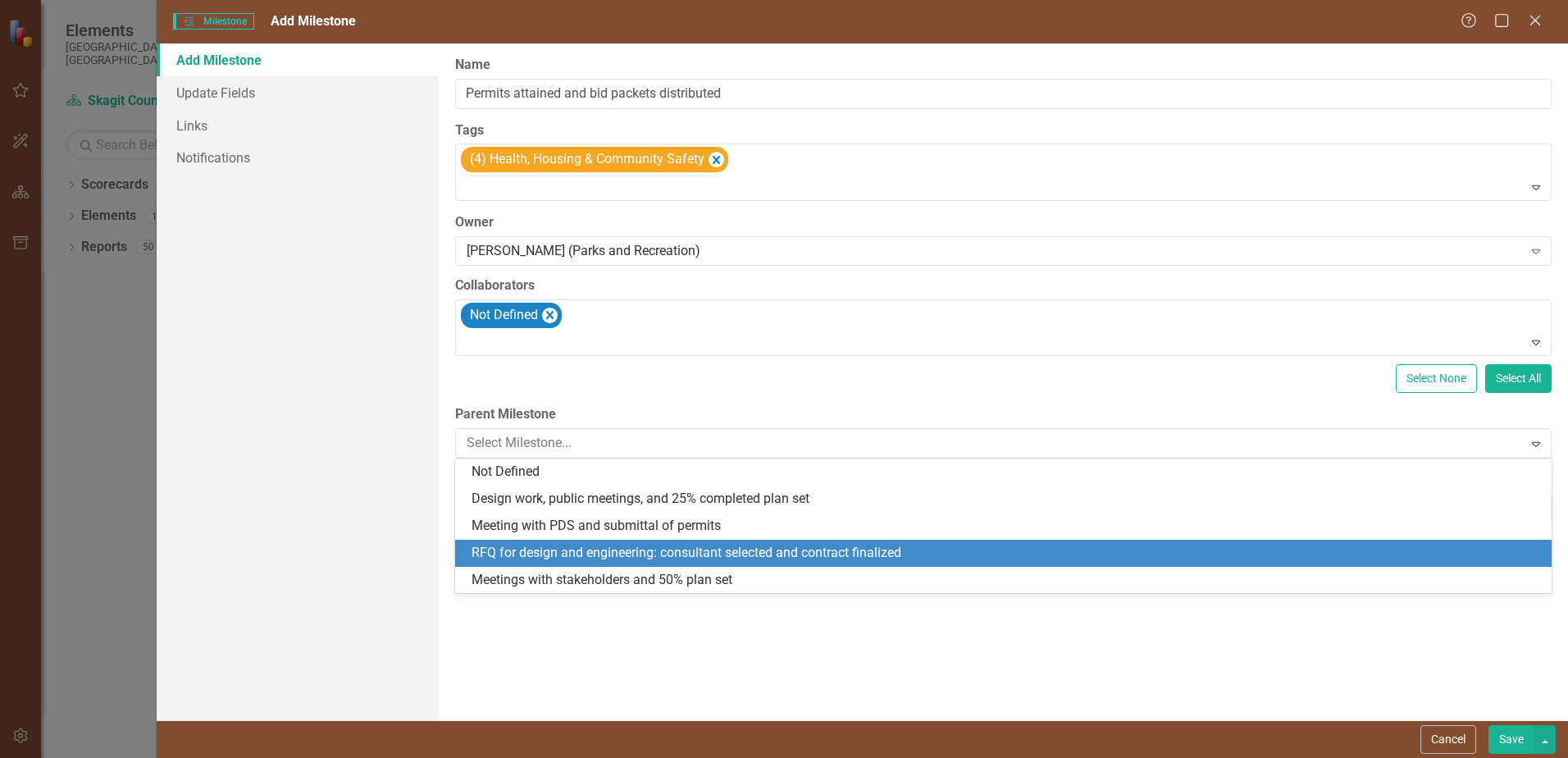
click at [644, 547] on div "RFQ for design and engineering: consultant selected and contract finalized" at bounding box center [1006, 553] width 1070 height 19
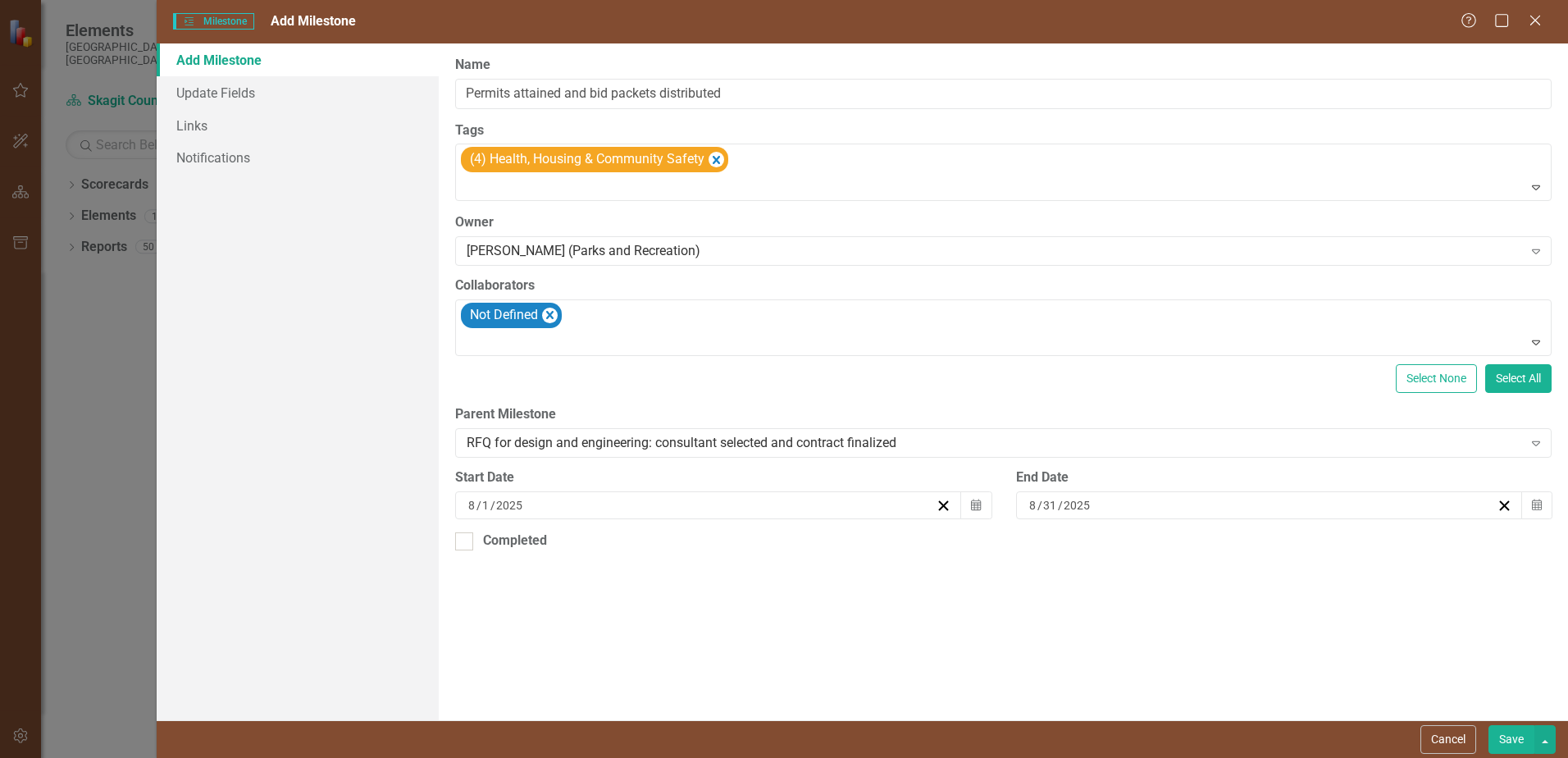
click at [1136, 502] on div "[DATE]" at bounding box center [1261, 505] width 470 height 17
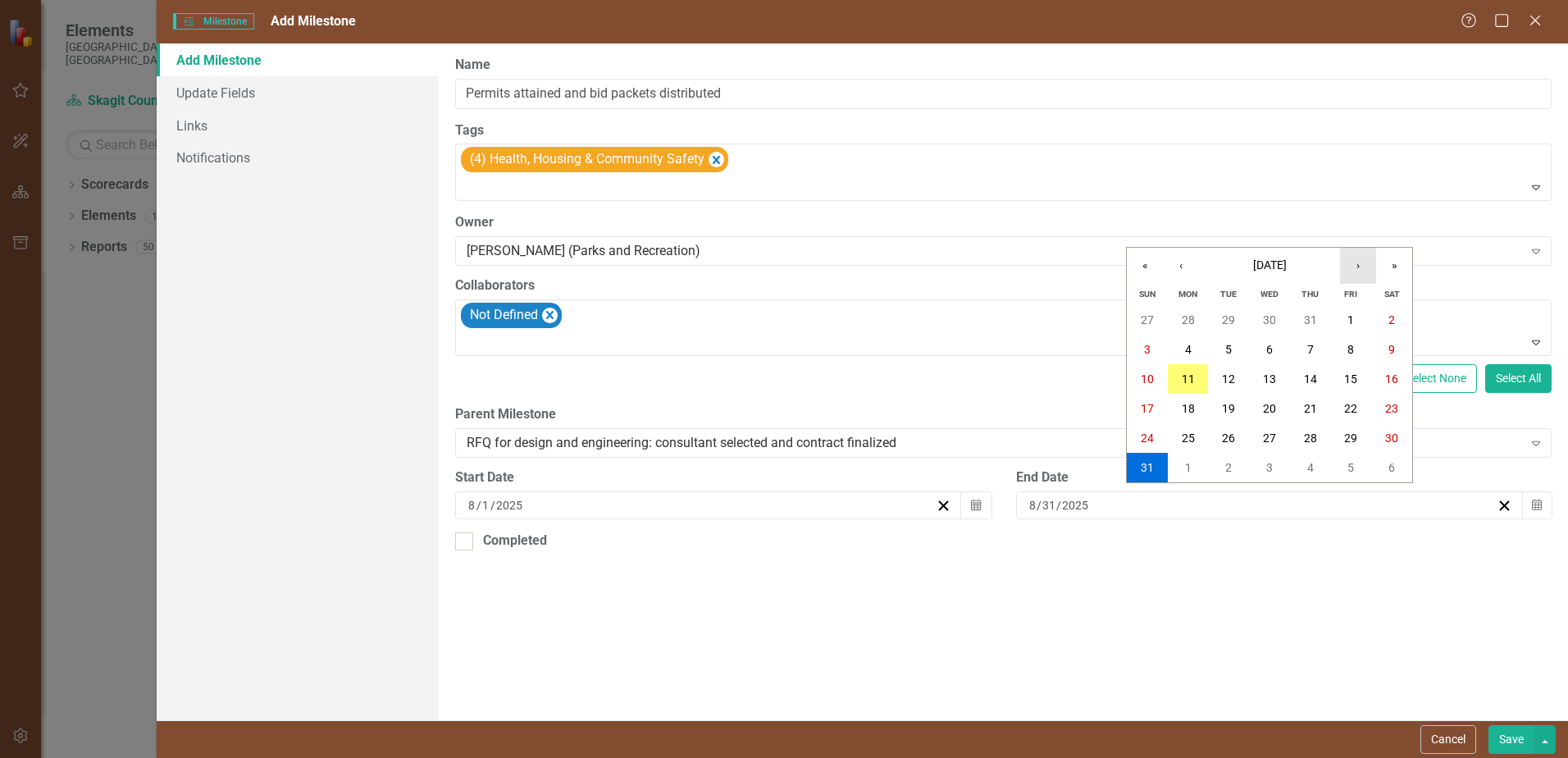
click at [1357, 263] on button "›" at bounding box center [1358, 265] width 36 height 36
click at [1356, 259] on button "›" at bounding box center [1358, 265] width 36 height 36
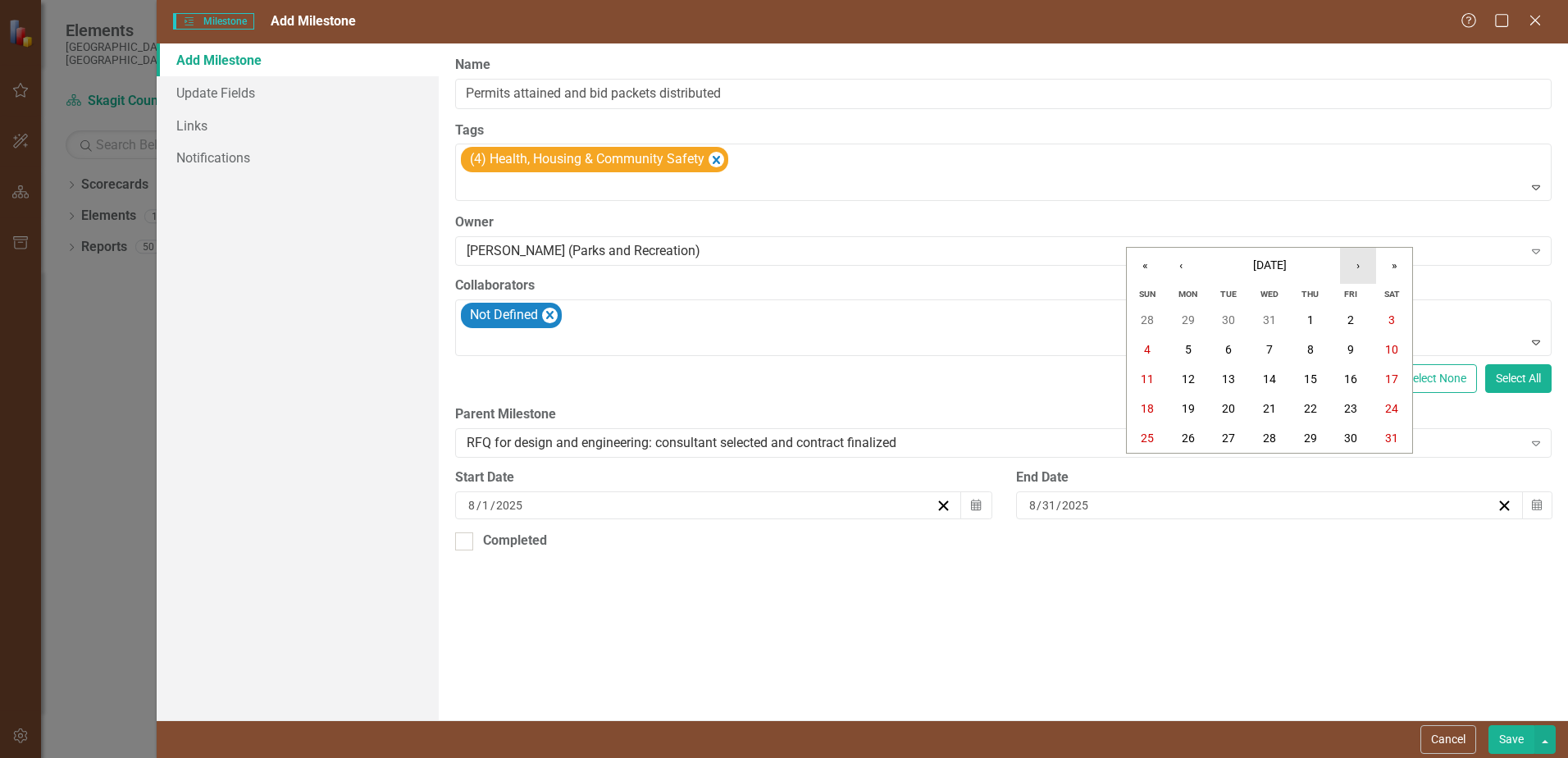
click at [1356, 259] on button "›" at bounding box center [1358, 265] width 36 height 36
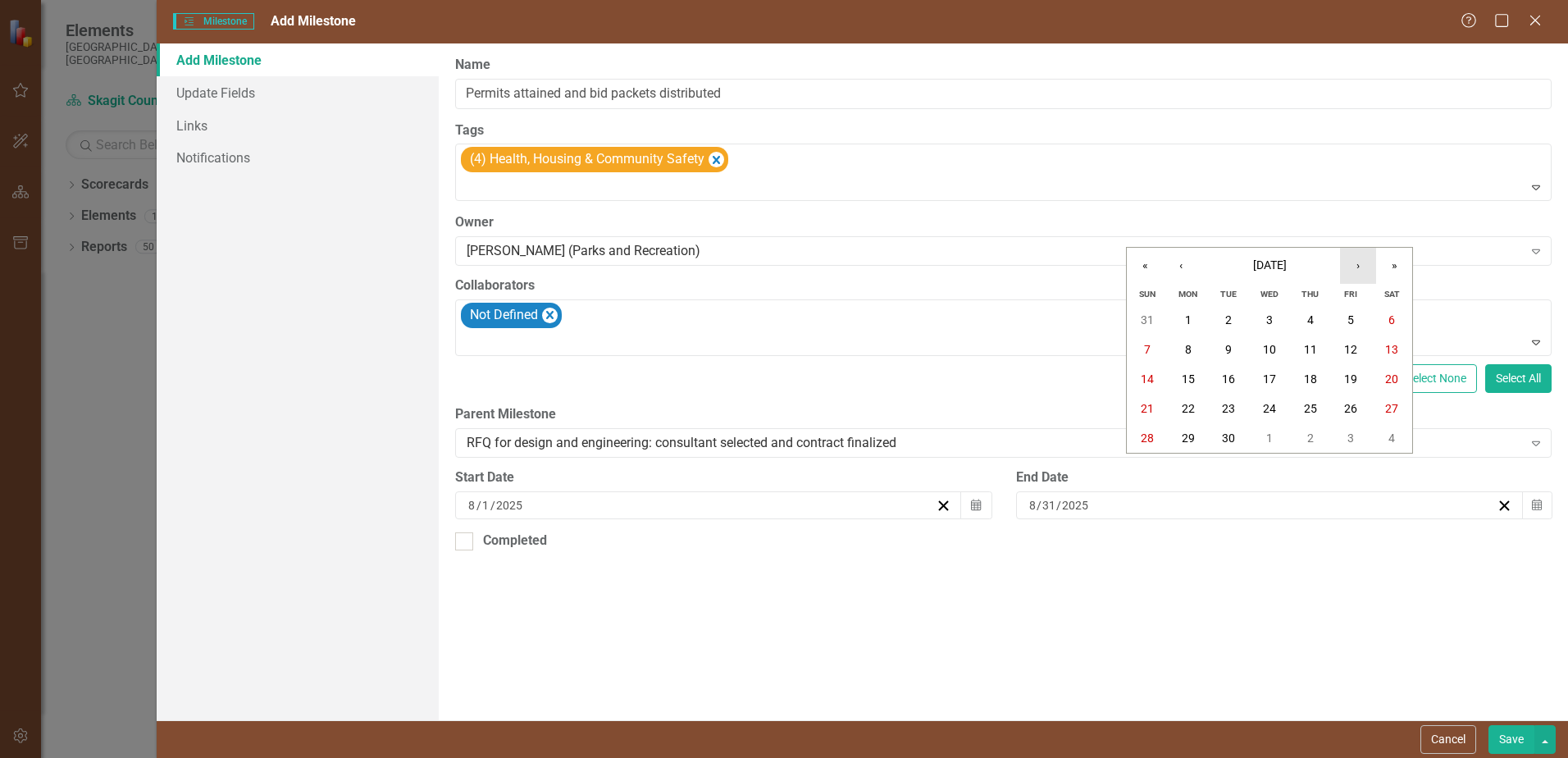
click at [1356, 259] on button "›" at bounding box center [1358, 265] width 36 height 36
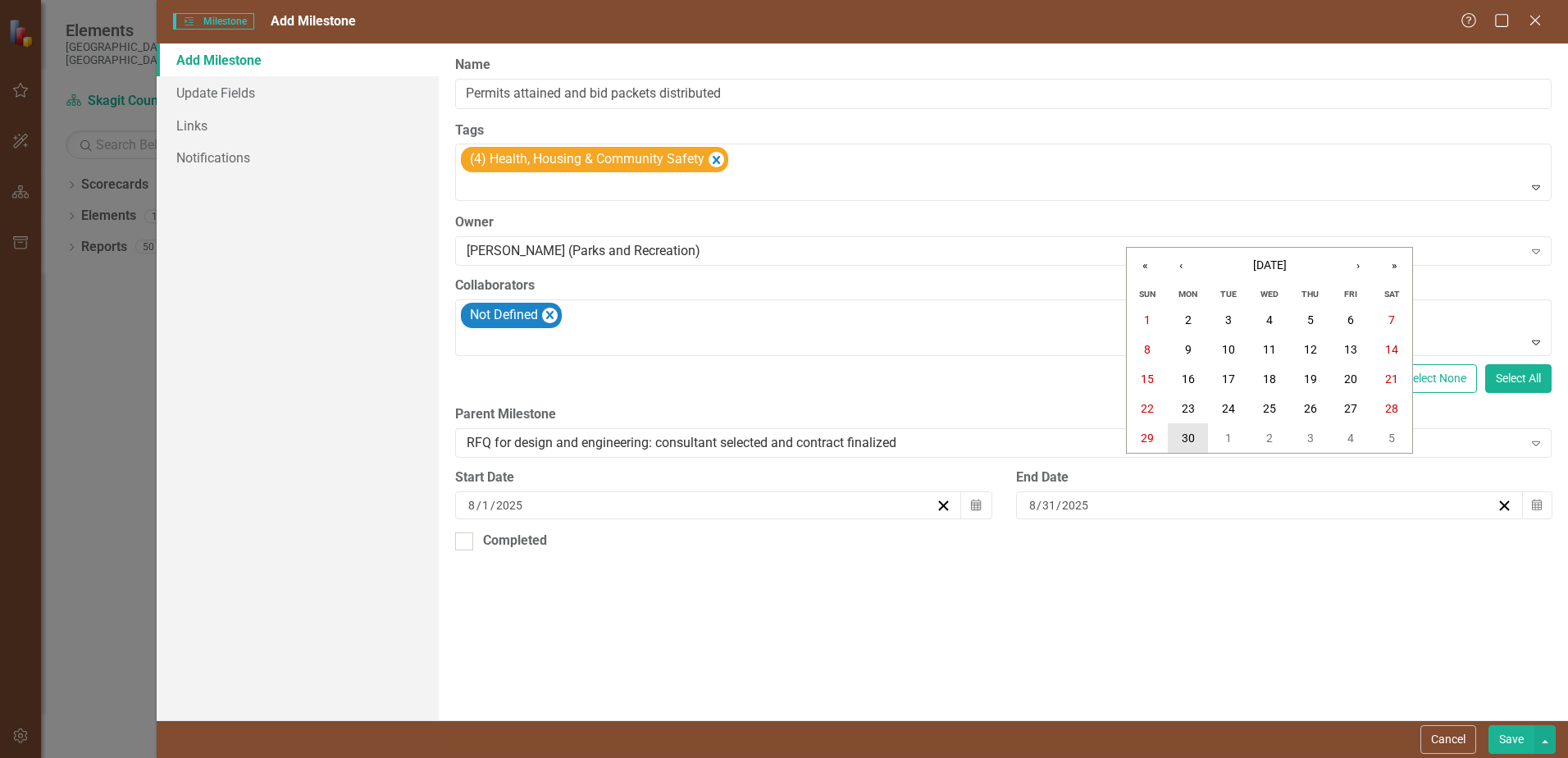
click at [1183, 433] on abbr "30" at bounding box center [1189, 438] width 13 height 13
click at [1509, 738] on button "Save" at bounding box center [1510, 739] width 46 height 29
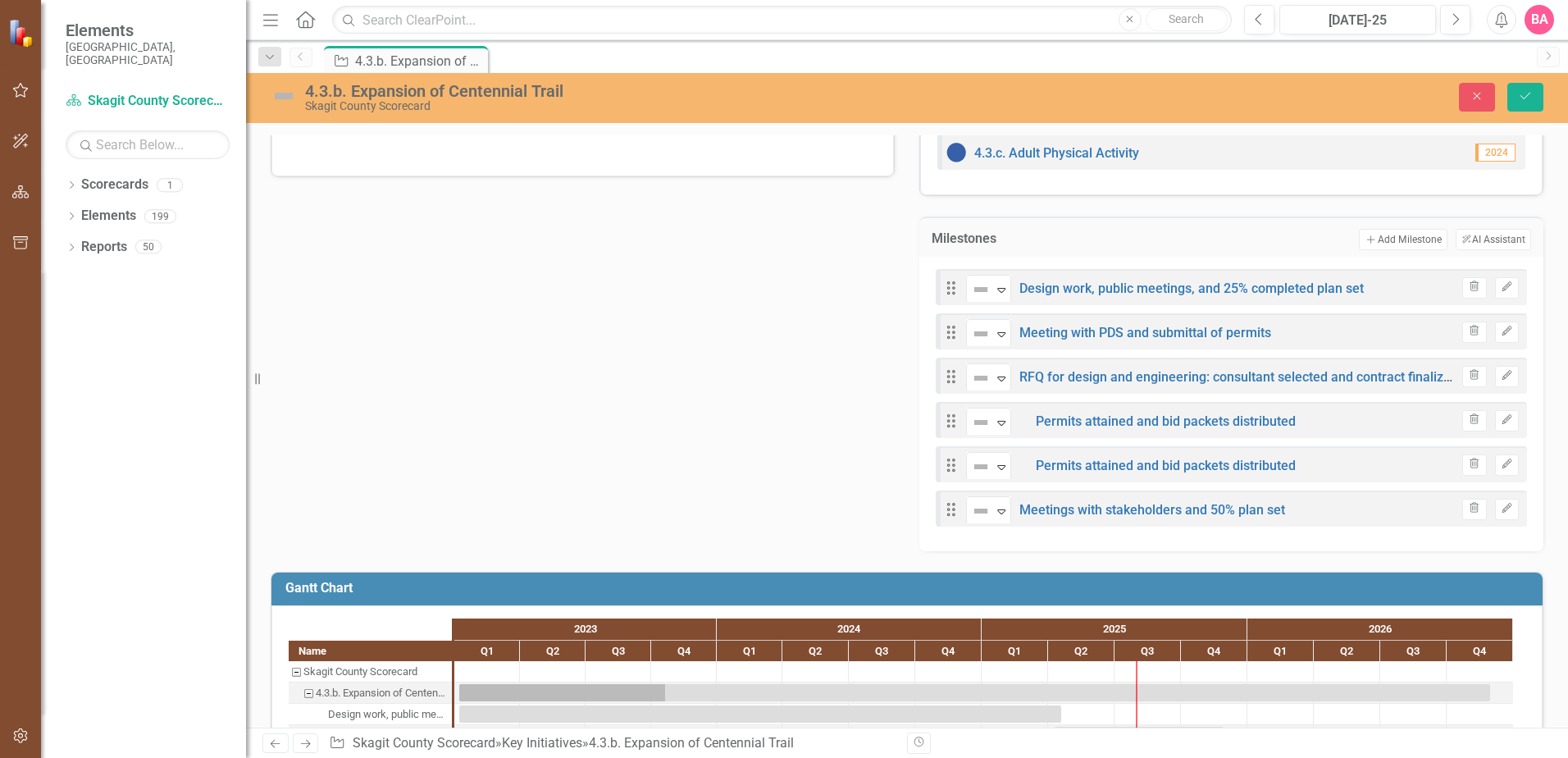
scroll to position [592, 0]
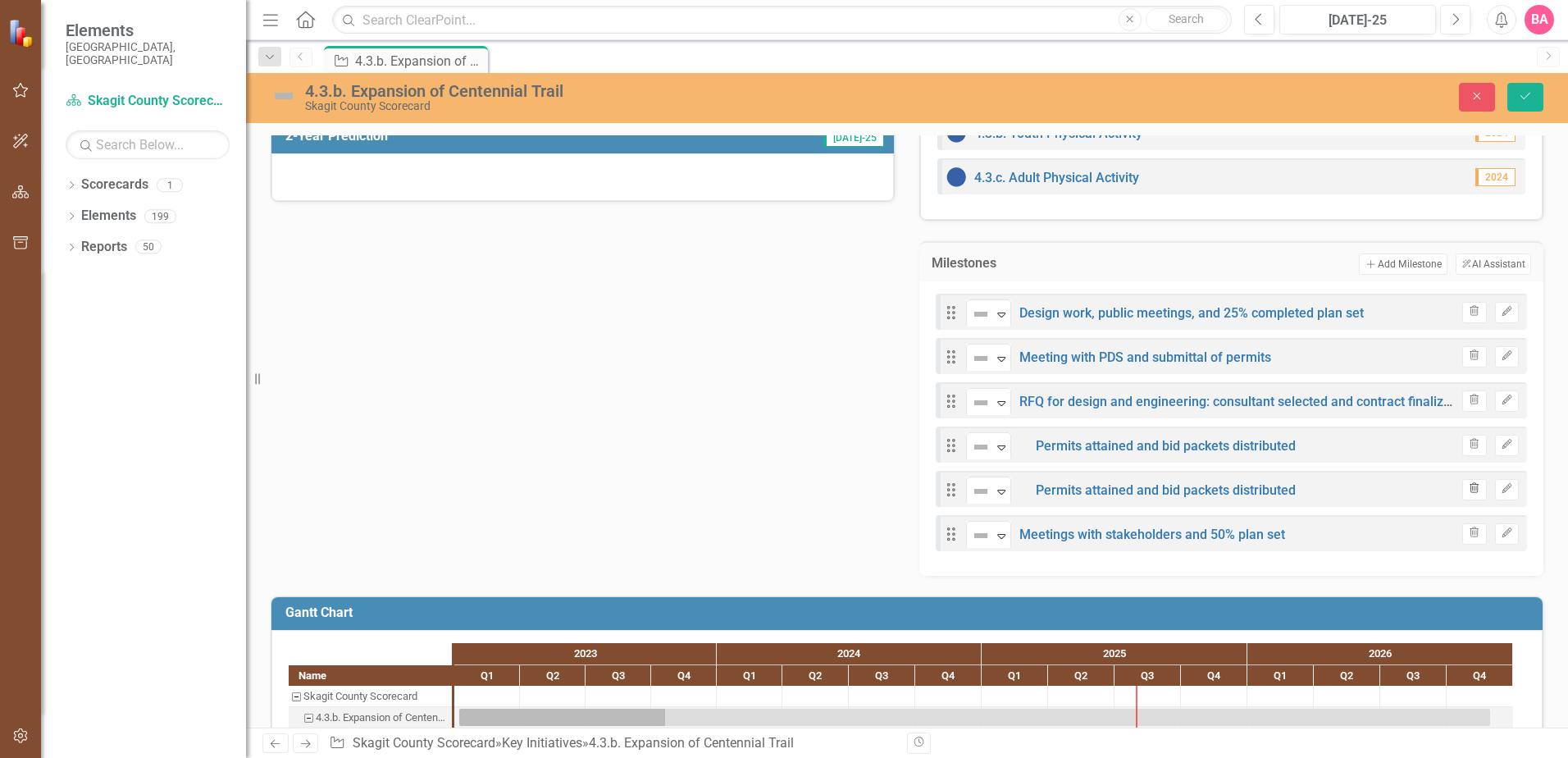
click at [1470, 488] on icon "button" at bounding box center [1475, 487] width 9 height 10
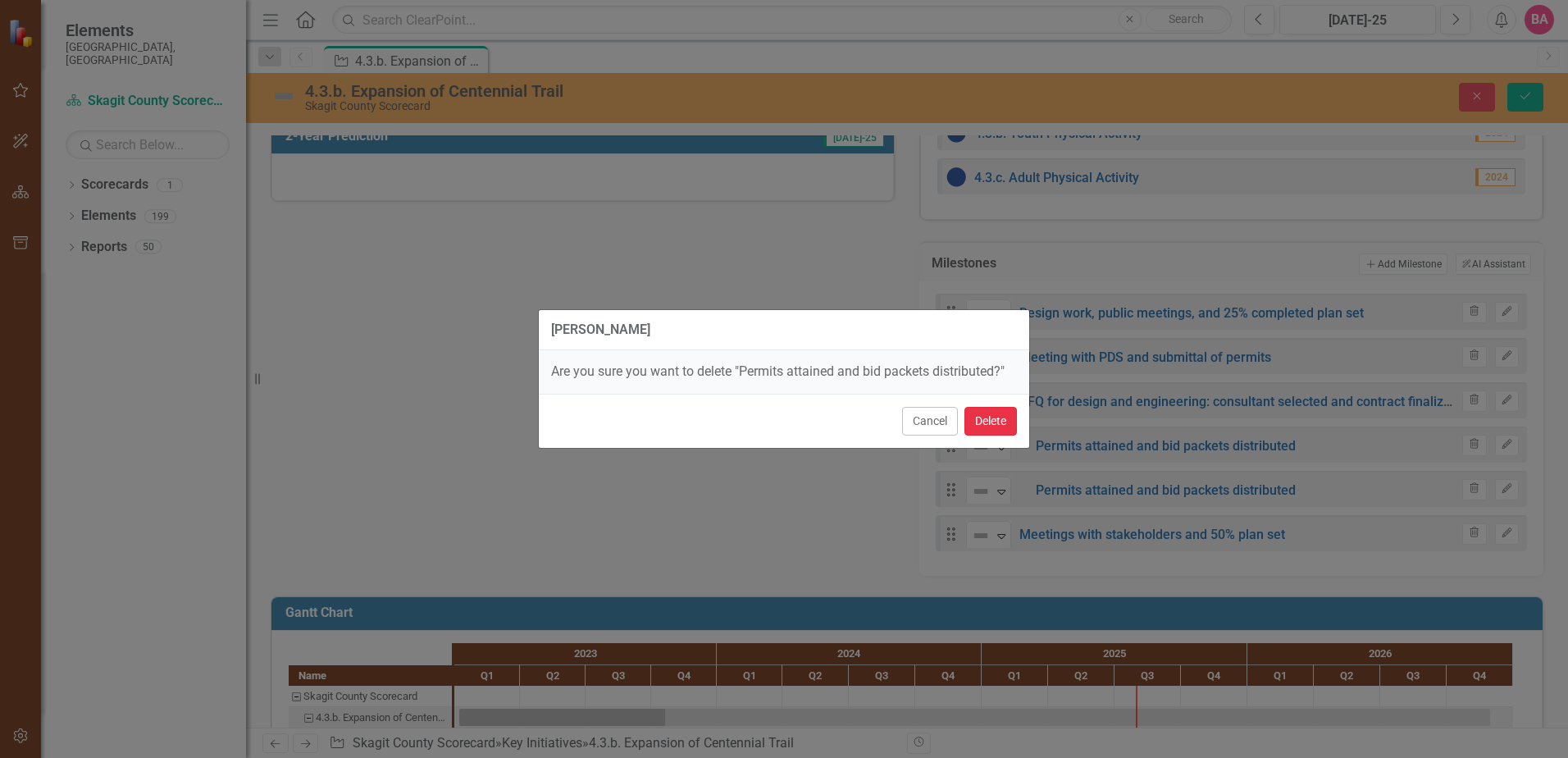
click at [987, 414] on button "Delete" at bounding box center [990, 420] width 52 height 29
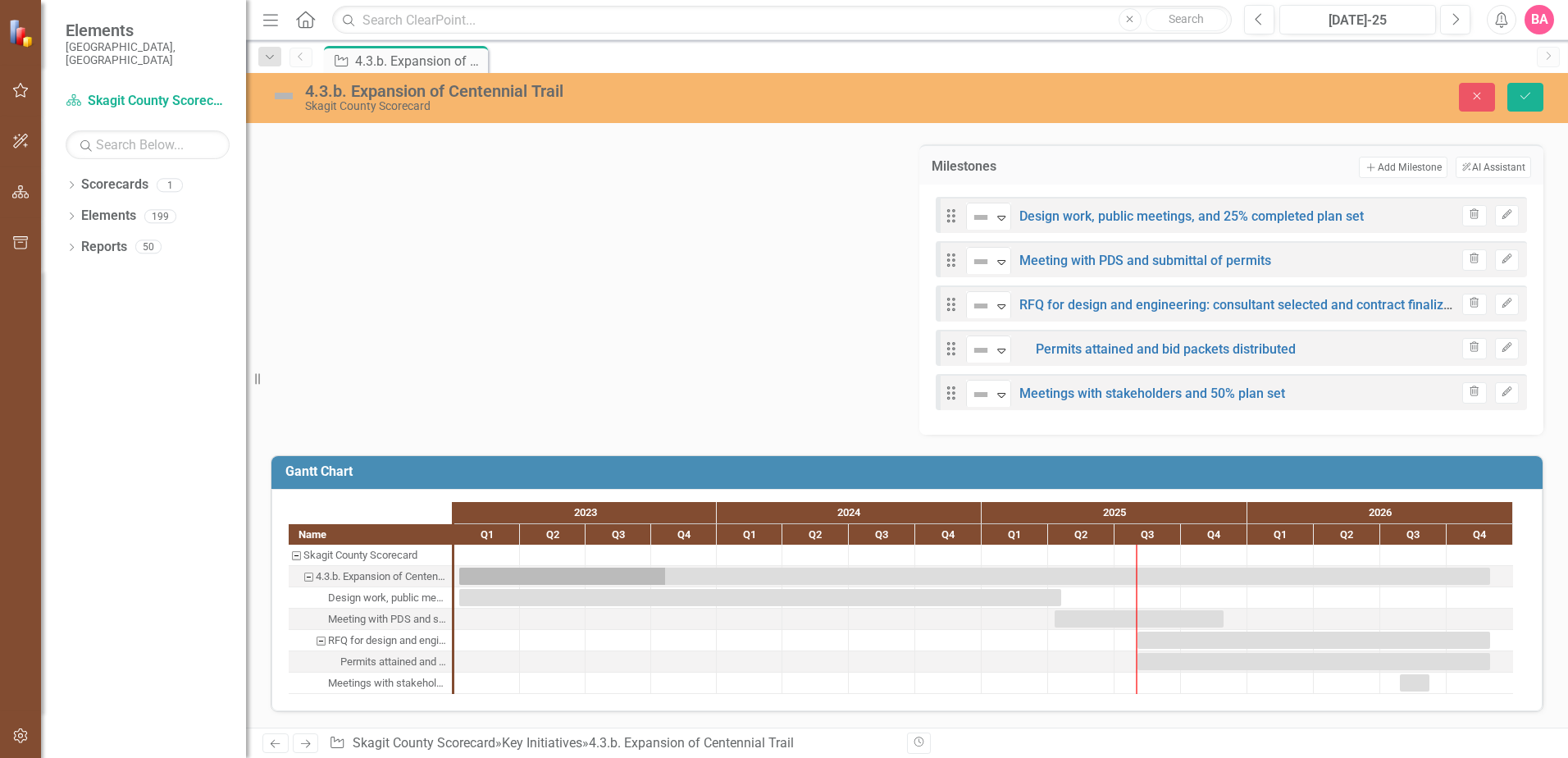
scroll to position [690, 0]
drag, startPoint x: 1136, startPoint y: 622, endPoint x: 1224, endPoint y: 628, distance: 88.2
click at [1224, 628] on div at bounding box center [984, 618] width 1058 height 149
drag, startPoint x: 1056, startPoint y: 622, endPoint x: 1303, endPoint y: 639, distance: 247.6
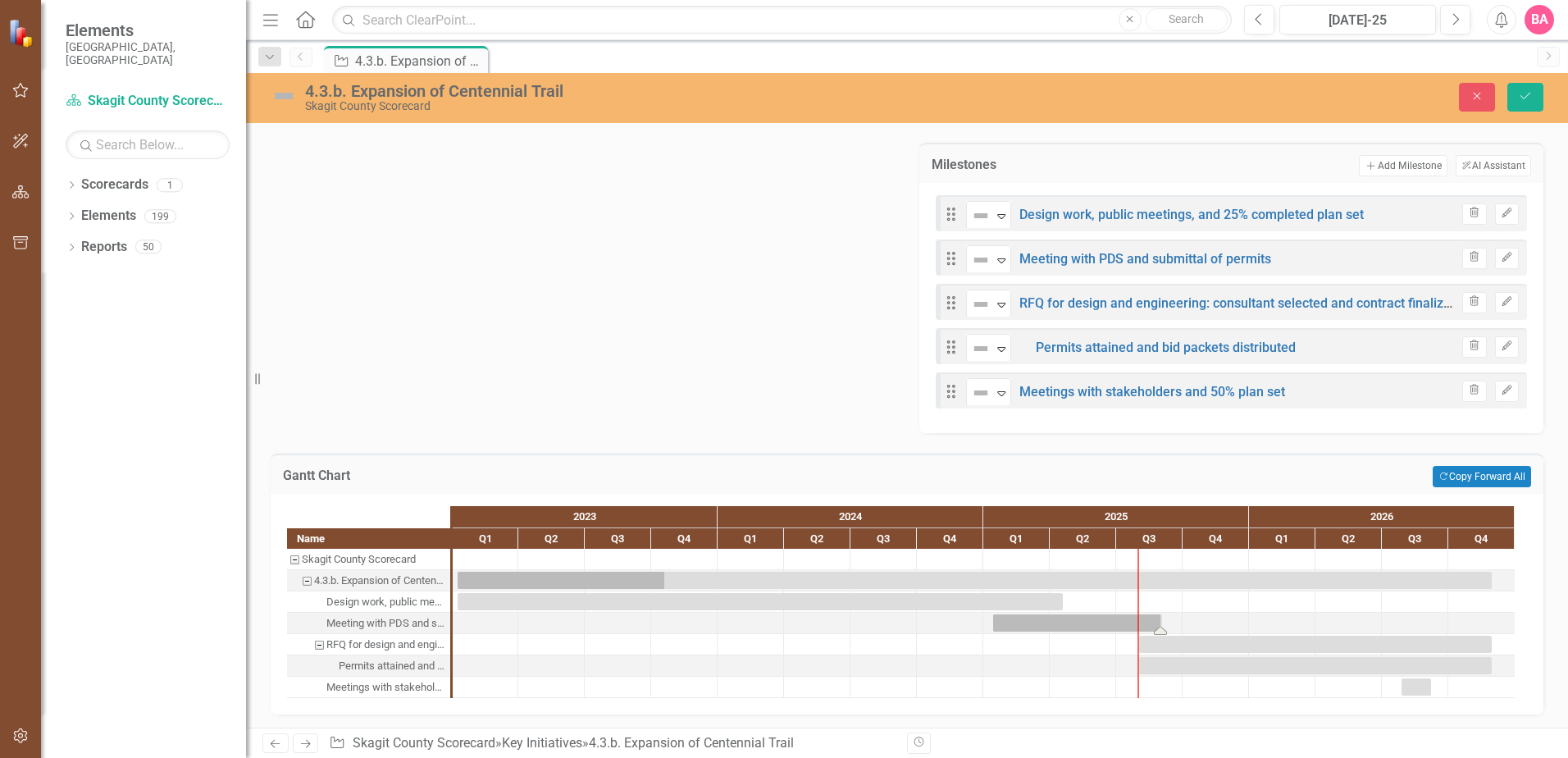
drag, startPoint x: 1222, startPoint y: 627, endPoint x: 1161, endPoint y: 629, distance: 61.0
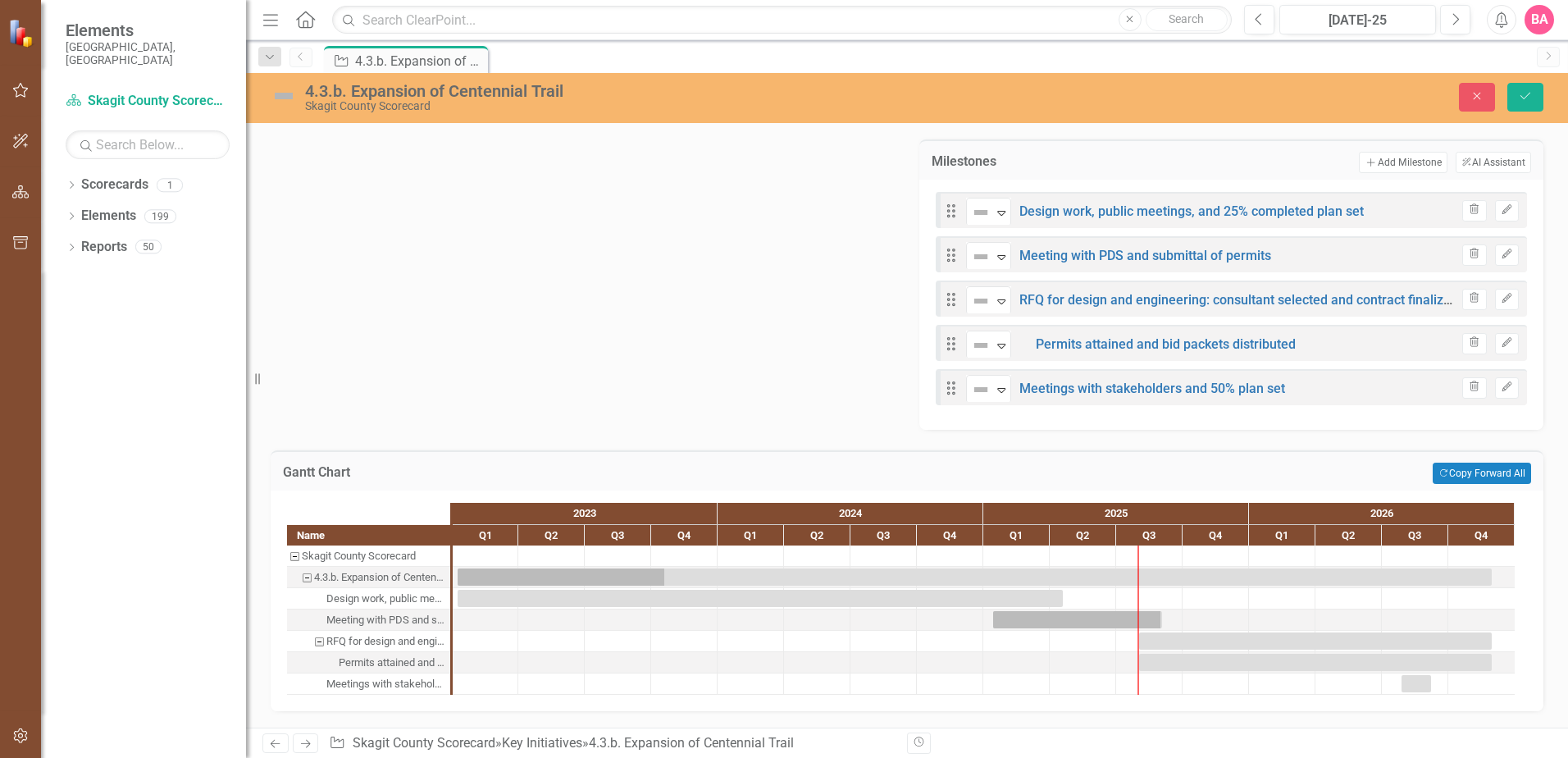
click at [402, 679] on div "Meetings with stakeholders and 50% plan set" at bounding box center [386, 684] width 119 height 21
drag, startPoint x: 1489, startPoint y: 656, endPoint x: 1547, endPoint y: 661, distance: 58.2
drag, startPoint x: 1430, startPoint y: 682, endPoint x: 1519, endPoint y: 687, distance: 89.1
click at [1522, 94] on icon "Save" at bounding box center [1525, 96] width 15 height 11
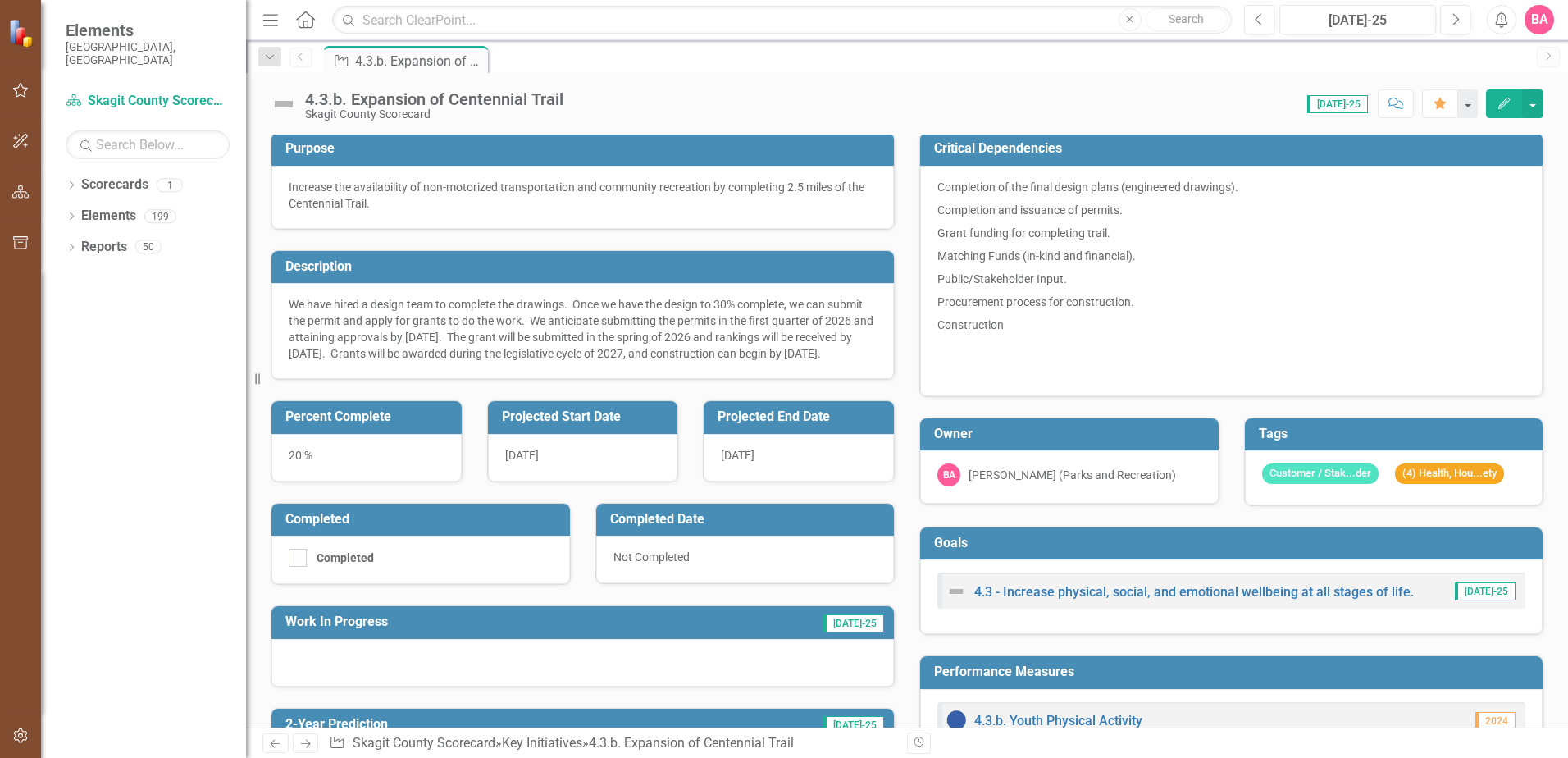
scroll to position [0, 0]
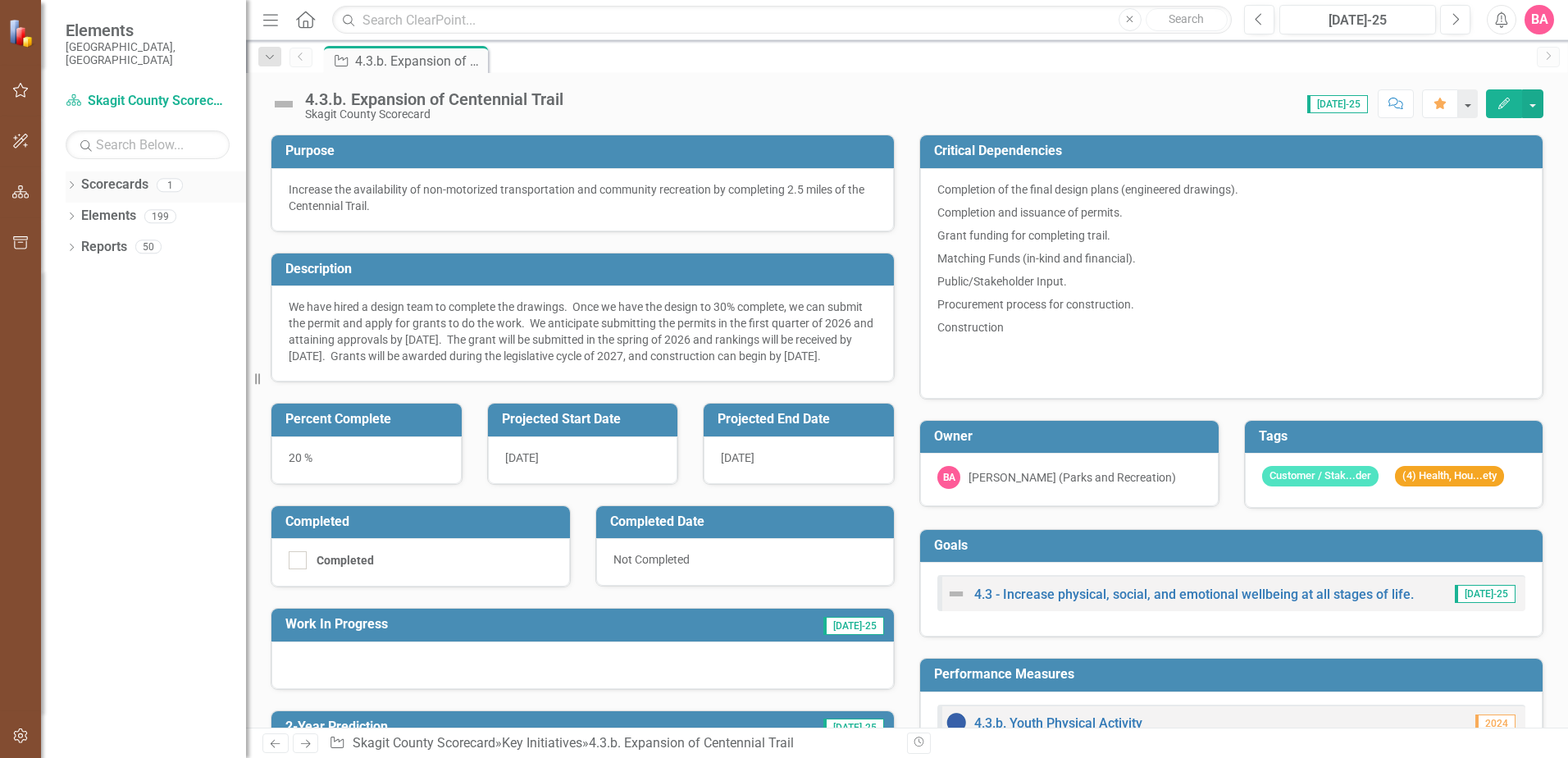
click at [126, 176] on link "Scorecards" at bounding box center [114, 185] width 67 height 19
click at [21, 87] on icon "button" at bounding box center [20, 90] width 18 height 13
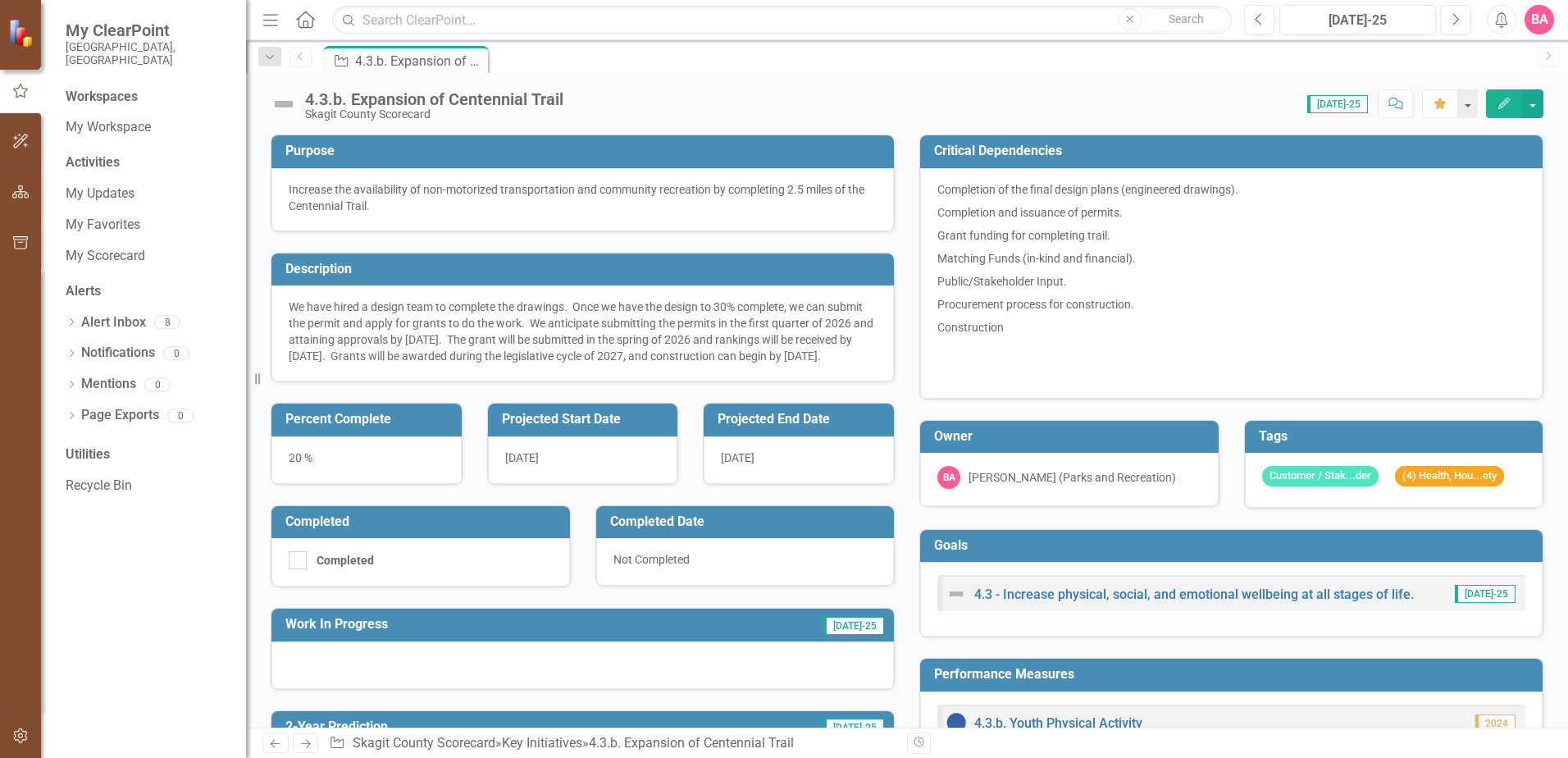
click at [614, 75] on div "4.3.b. Expansion of Centennial Trail Skagit County Scorecard Score: 0.00 [DATE]…" at bounding box center [907, 97] width 1322 height 49
click at [122, 118] on link "My Workspace" at bounding box center [148, 127] width 164 height 19
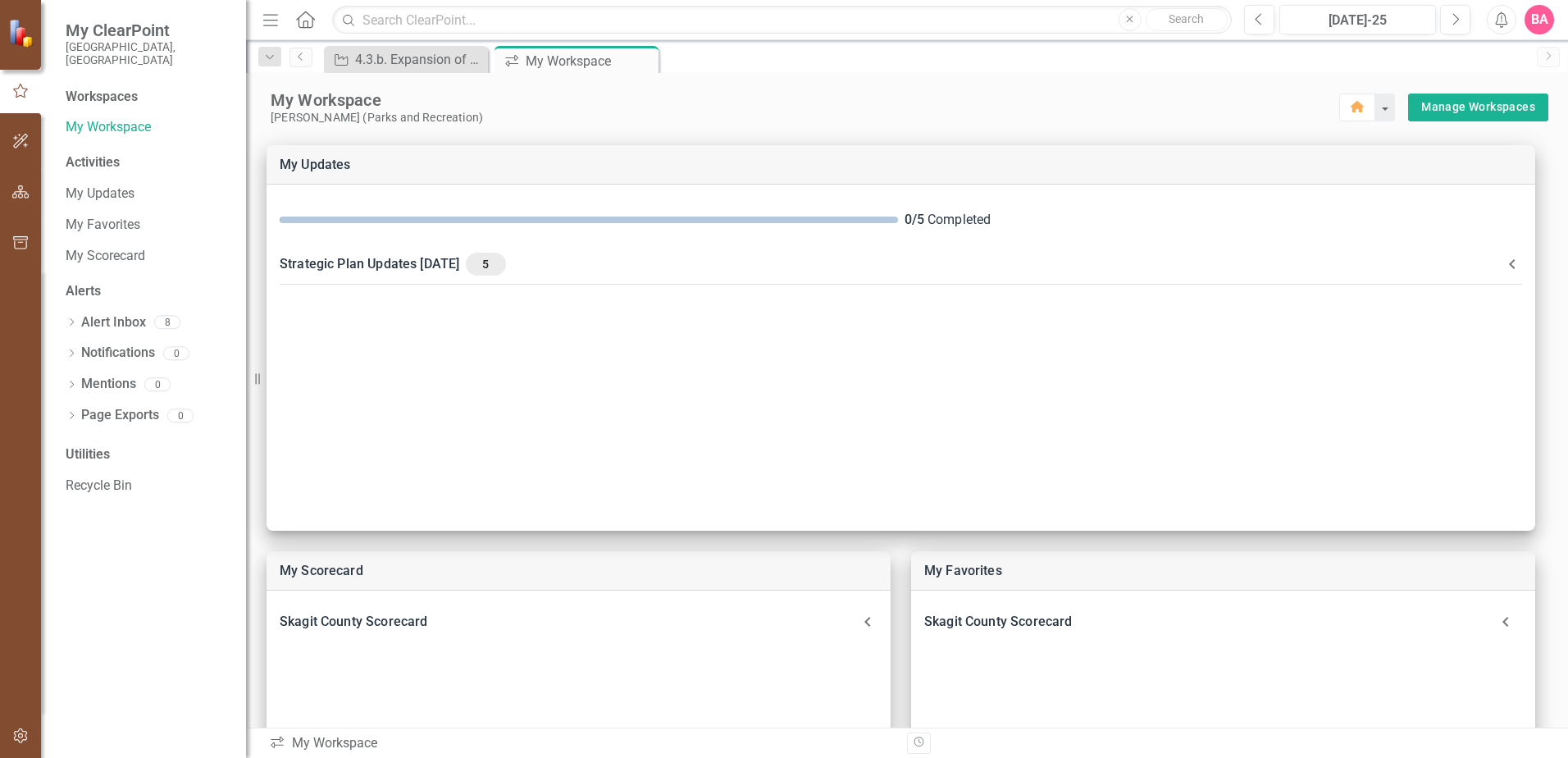
click at [104, 153] on div "Activities" at bounding box center [148, 163] width 164 height 19
click at [100, 87] on div "Workspaces" at bounding box center [102, 97] width 73 height 19
click at [392, 56] on div "4.3.b. Expansion of Centennial Trail" at bounding box center [409, 60] width 108 height 20
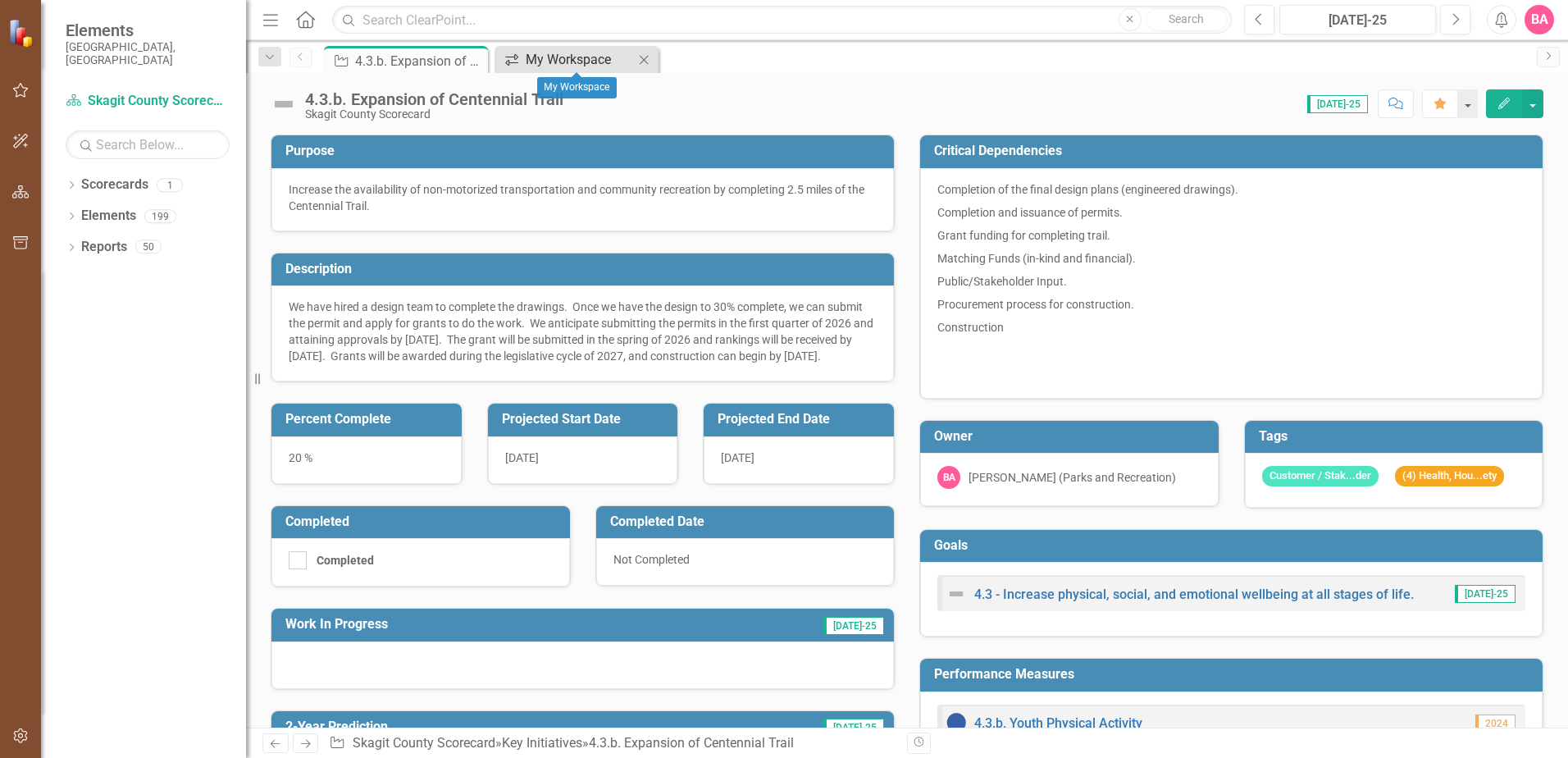
click at [586, 56] on div "My Workspace" at bounding box center [579, 60] width 108 height 20
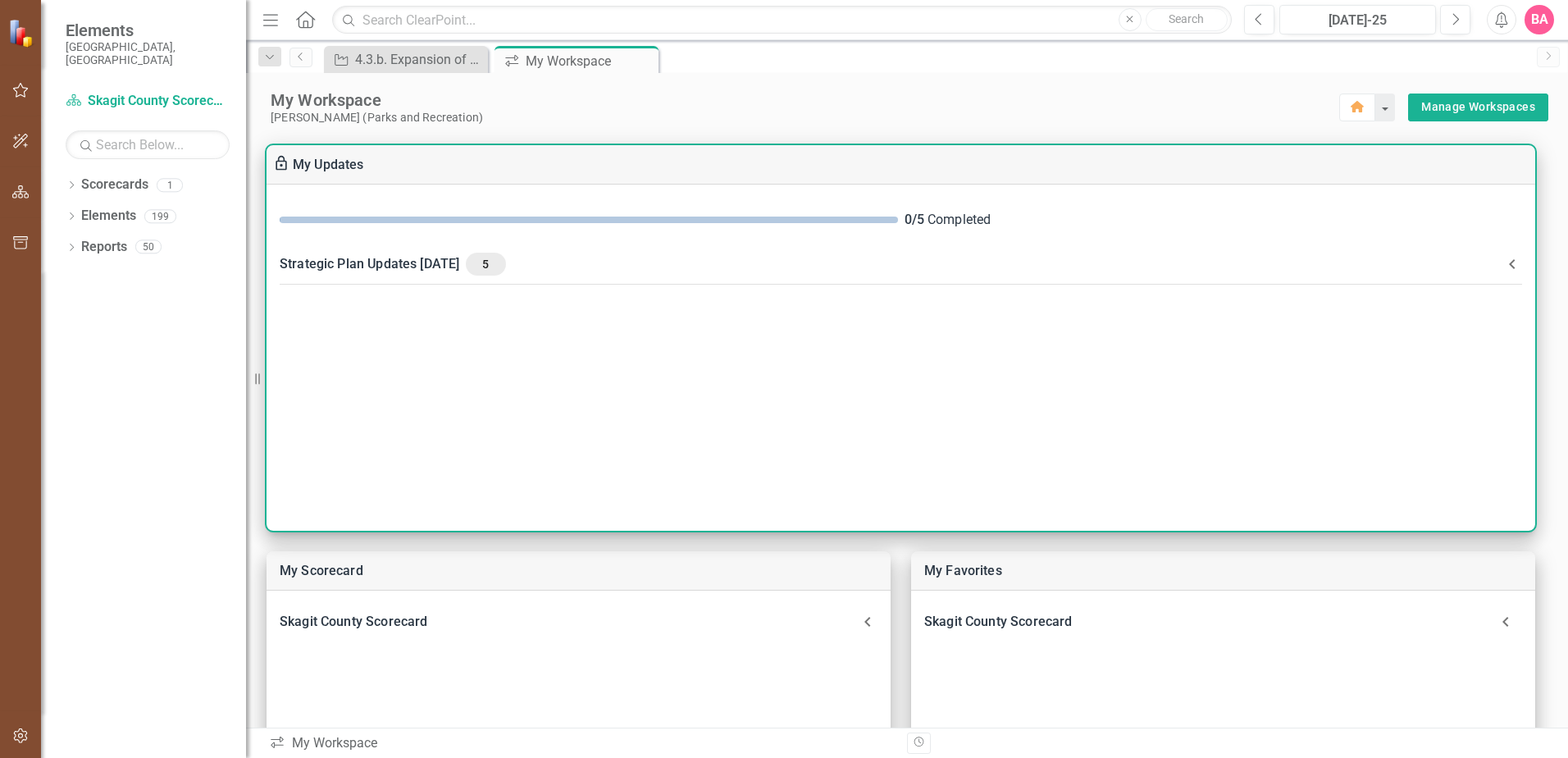
click at [1051, 302] on div "0 / 5 Completed Strategic Plan Updates [DATE] 5 Please make updates to your ass…" at bounding box center [901, 357] width 1269 height 346
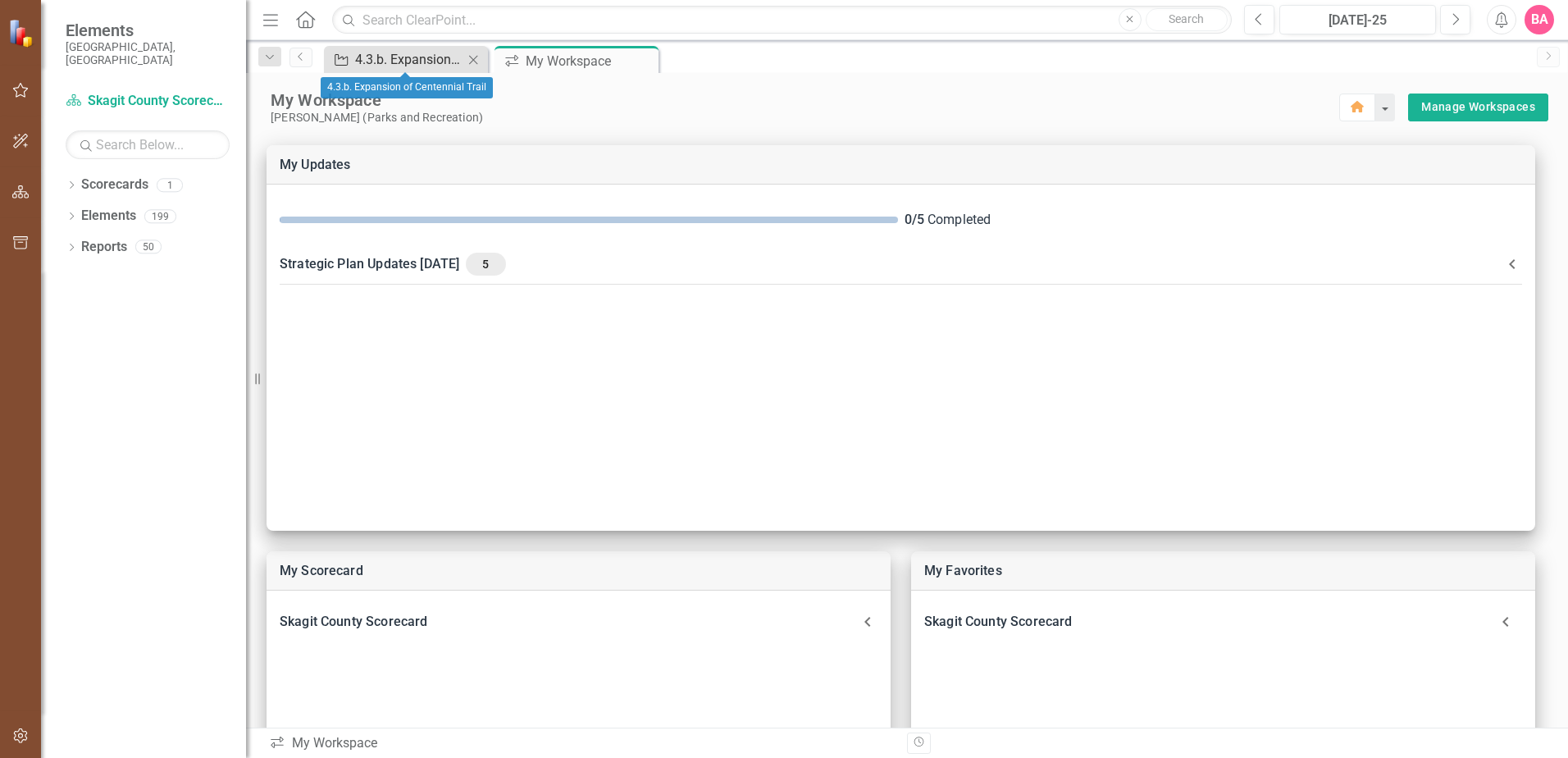
click at [398, 59] on div "4.3.b. Expansion of Centennial Trail" at bounding box center [409, 60] width 108 height 20
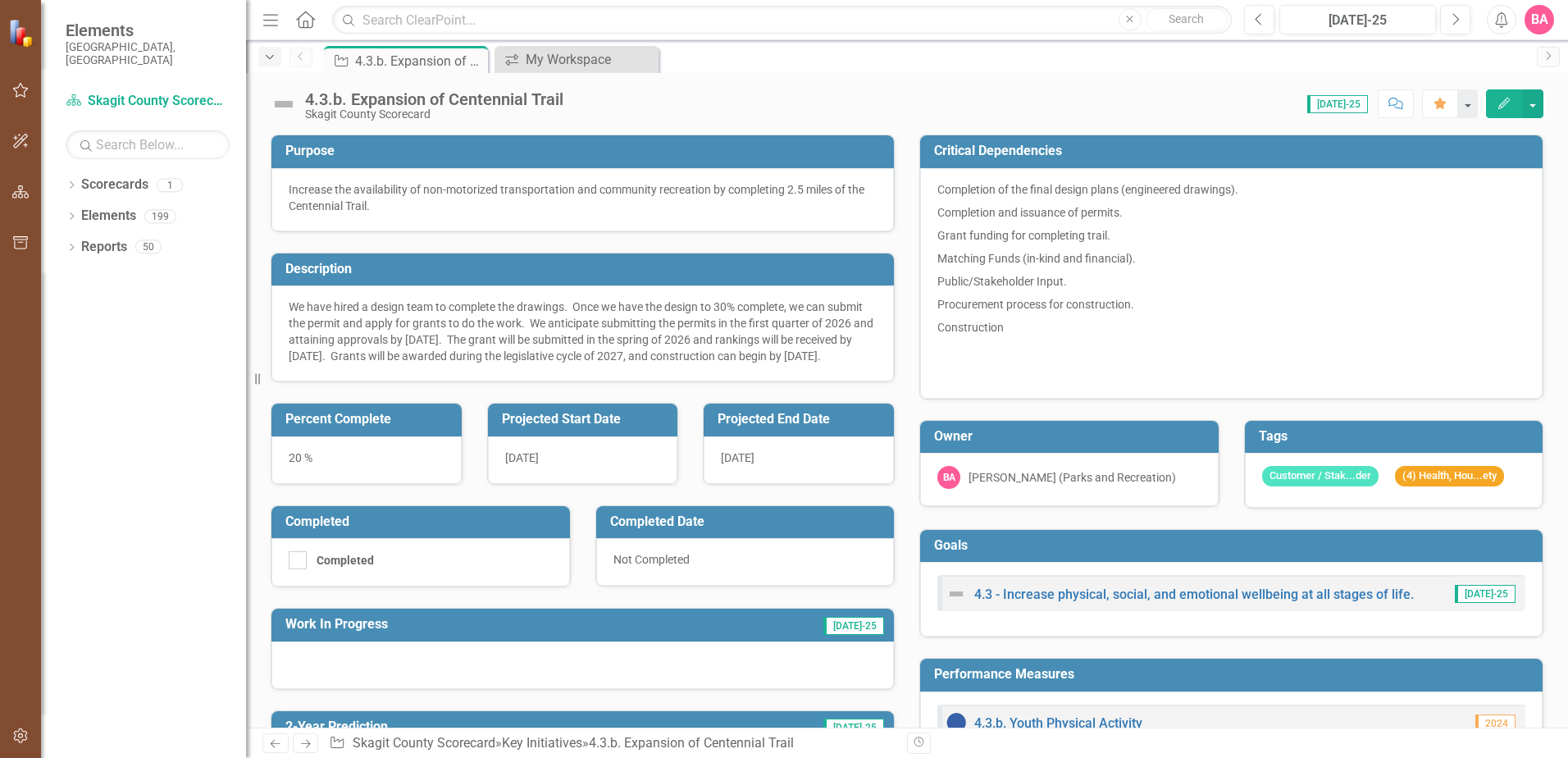
click at [272, 58] on icon "Dropdown" at bounding box center [270, 58] width 15 height 11
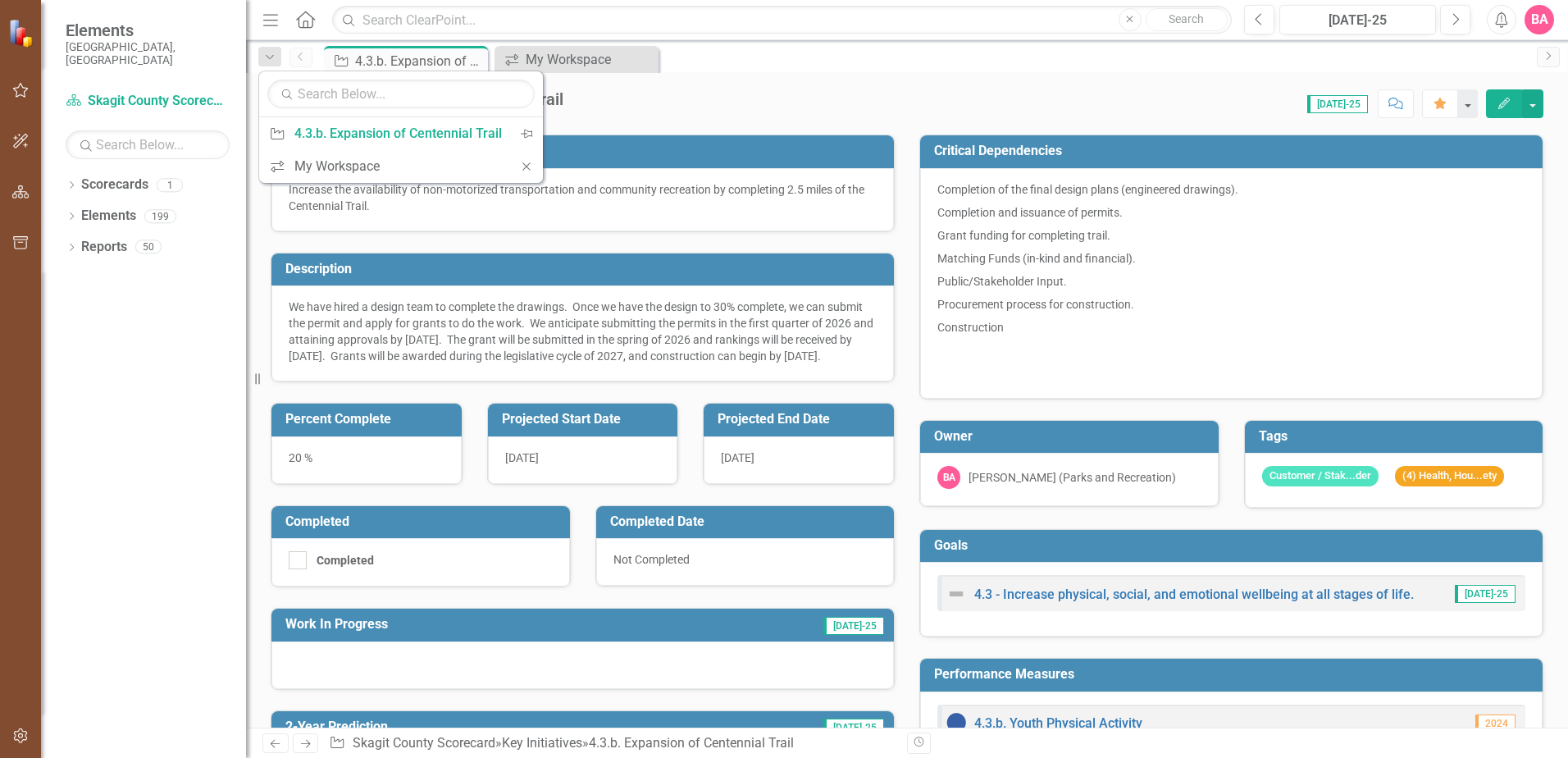
click at [731, 68] on div "Key Initiative 4.3.b. Expansion of Centennial Trail Pin Close icon.workspace My…" at bounding box center [924, 59] width 1208 height 26
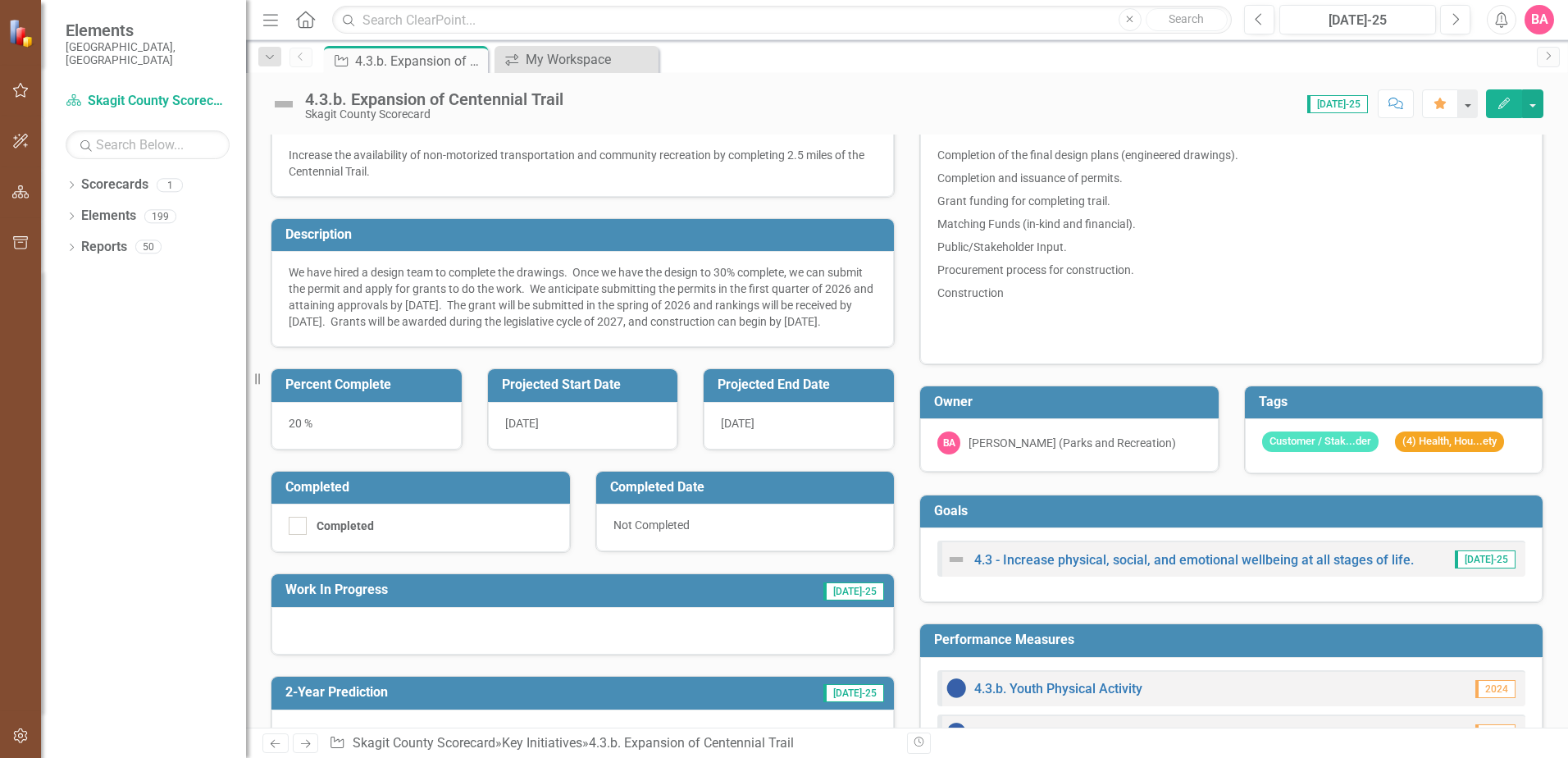
scroll to position [28, 0]
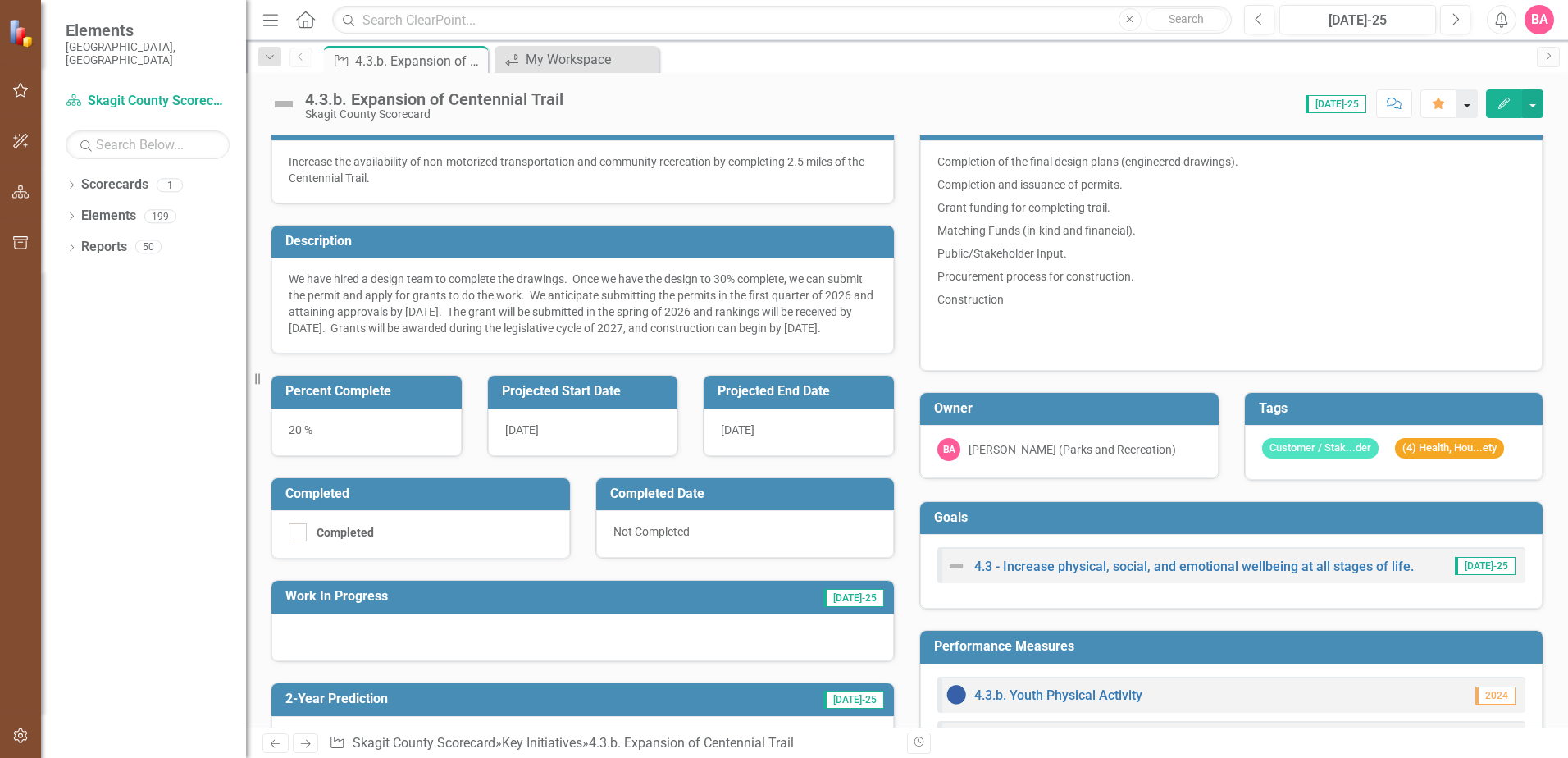
click at [1471, 100] on button "button" at bounding box center [1467, 103] width 21 height 29
click at [1183, 86] on div "4.3.b. Expansion of Centennial Trail Skagit County Scorecard Score: 0.00 [DATE]…" at bounding box center [907, 97] width 1322 height 49
click at [122, 176] on link "Scorecards" at bounding box center [114, 185] width 67 height 19
click at [105, 206] on link "Elements" at bounding box center [108, 216] width 55 height 19
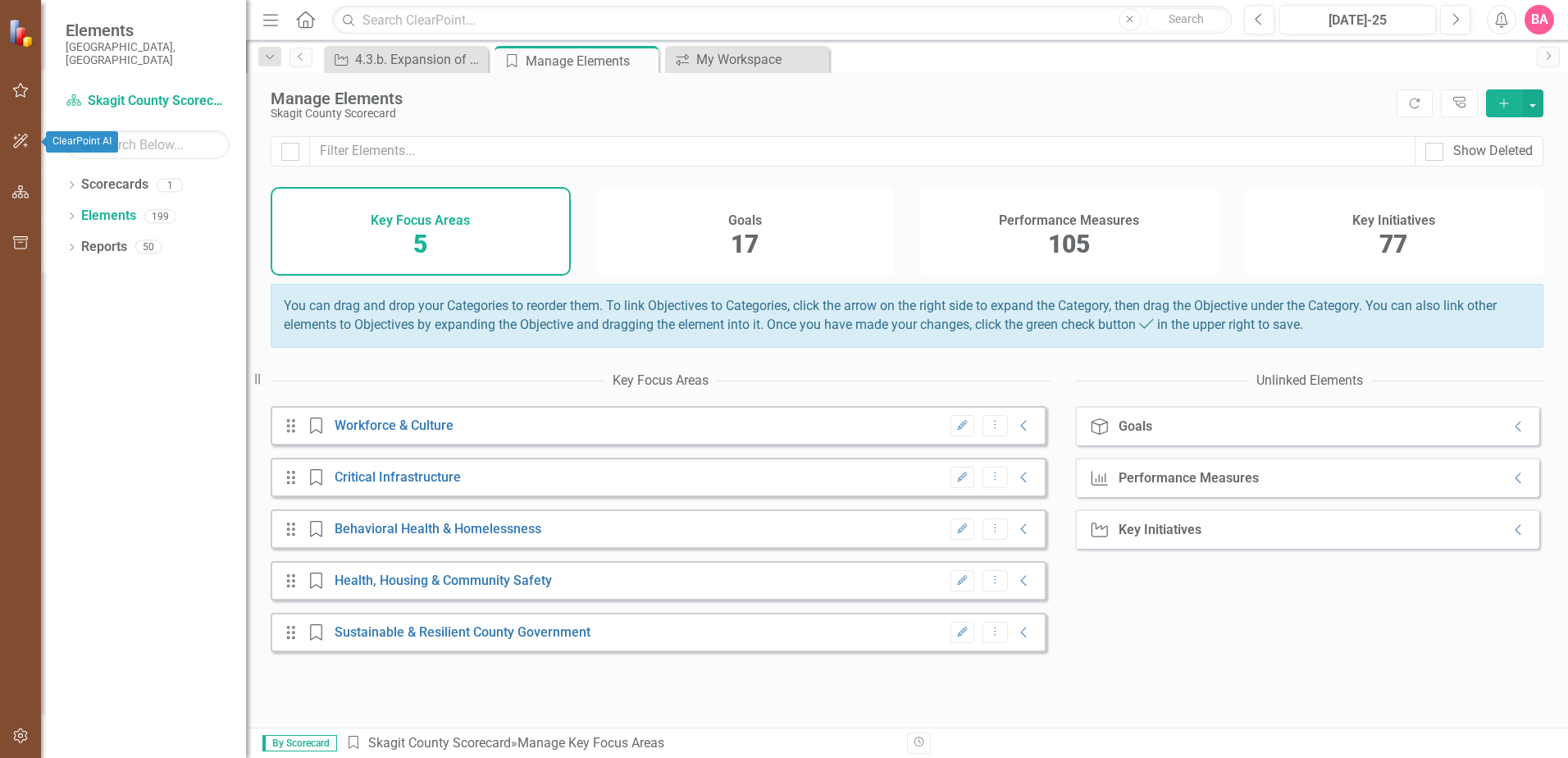
click at [19, 138] on icon "button" at bounding box center [20, 141] width 18 height 13
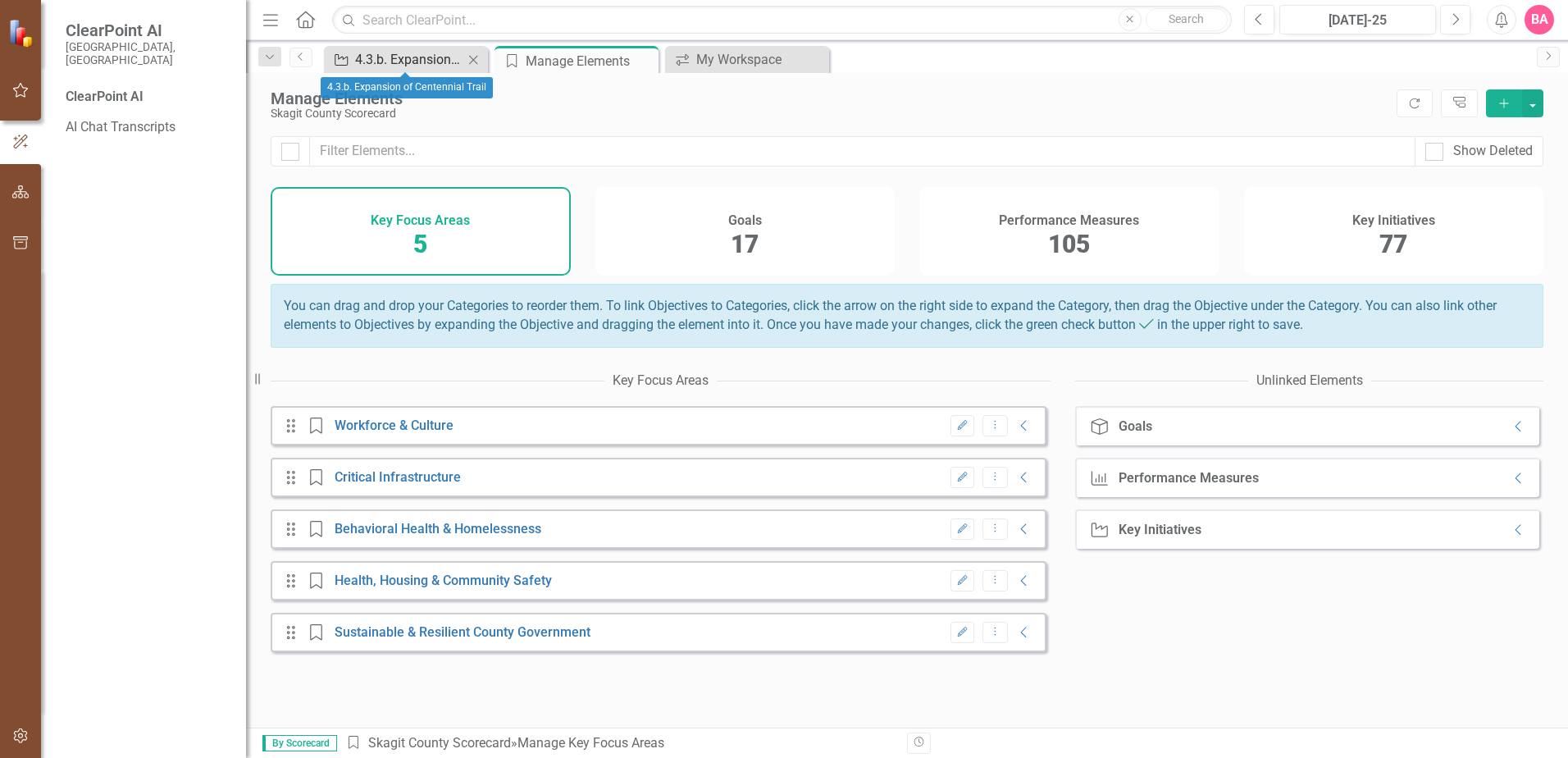
click at [392, 55] on div "4.3.b. Expansion of Centennial Trail" at bounding box center [409, 60] width 108 height 20
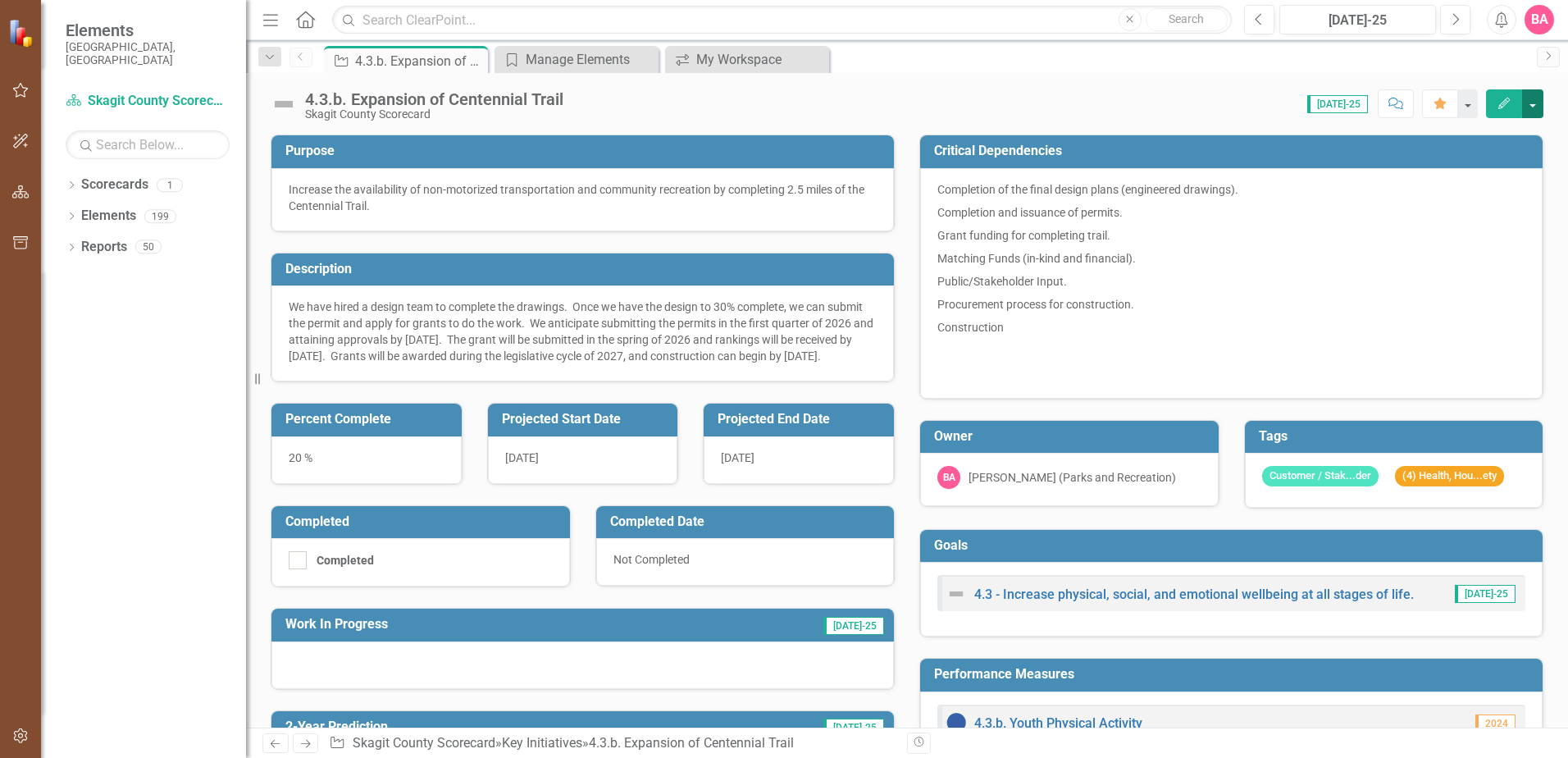
click at [1534, 101] on button "button" at bounding box center [1533, 103] width 21 height 29
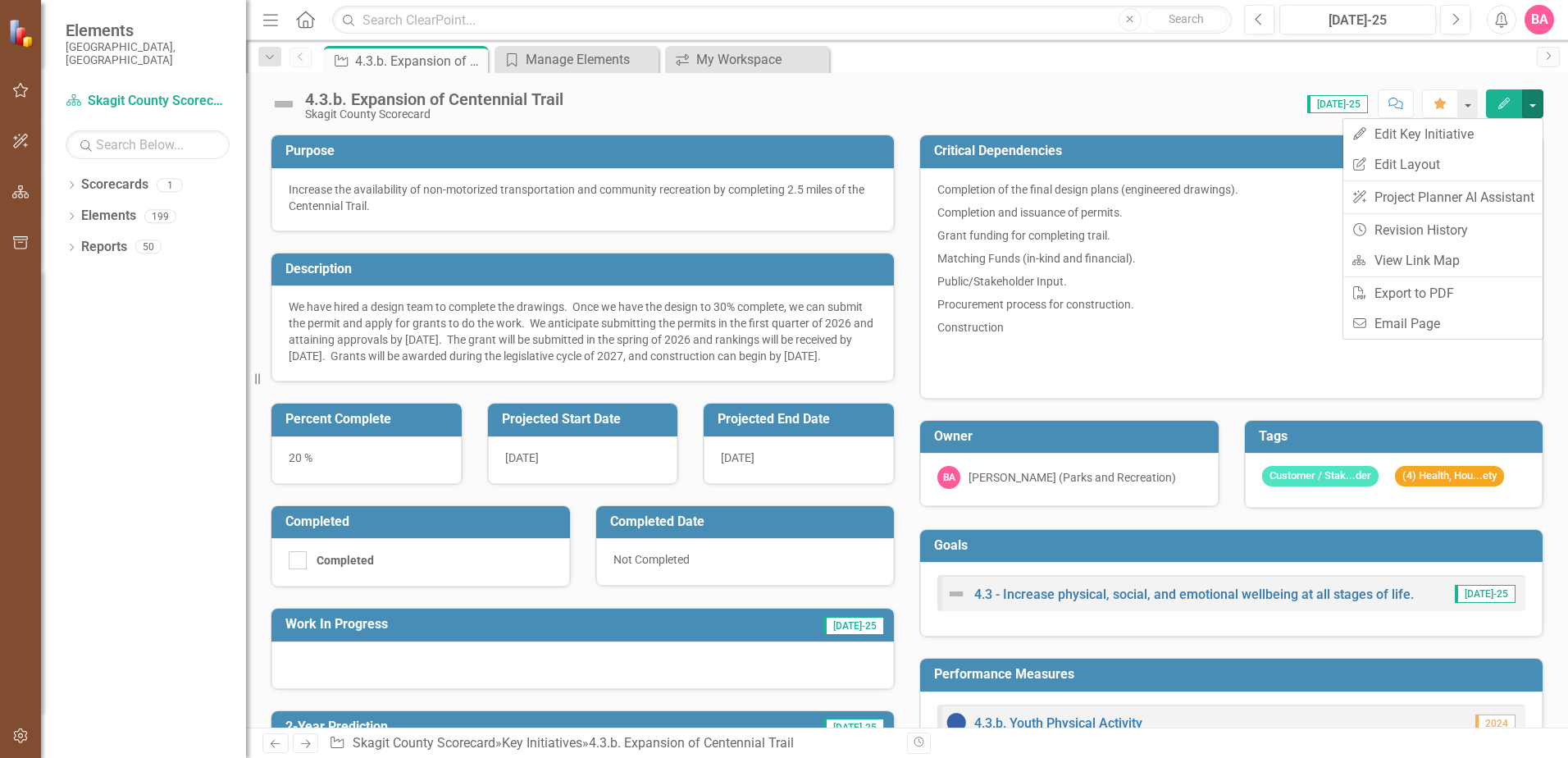
click at [1030, 74] on div "4.3.b. Expansion of Centennial Trail Skagit County Scorecard Score: 0.00 [DATE]…" at bounding box center [907, 97] width 1322 height 49
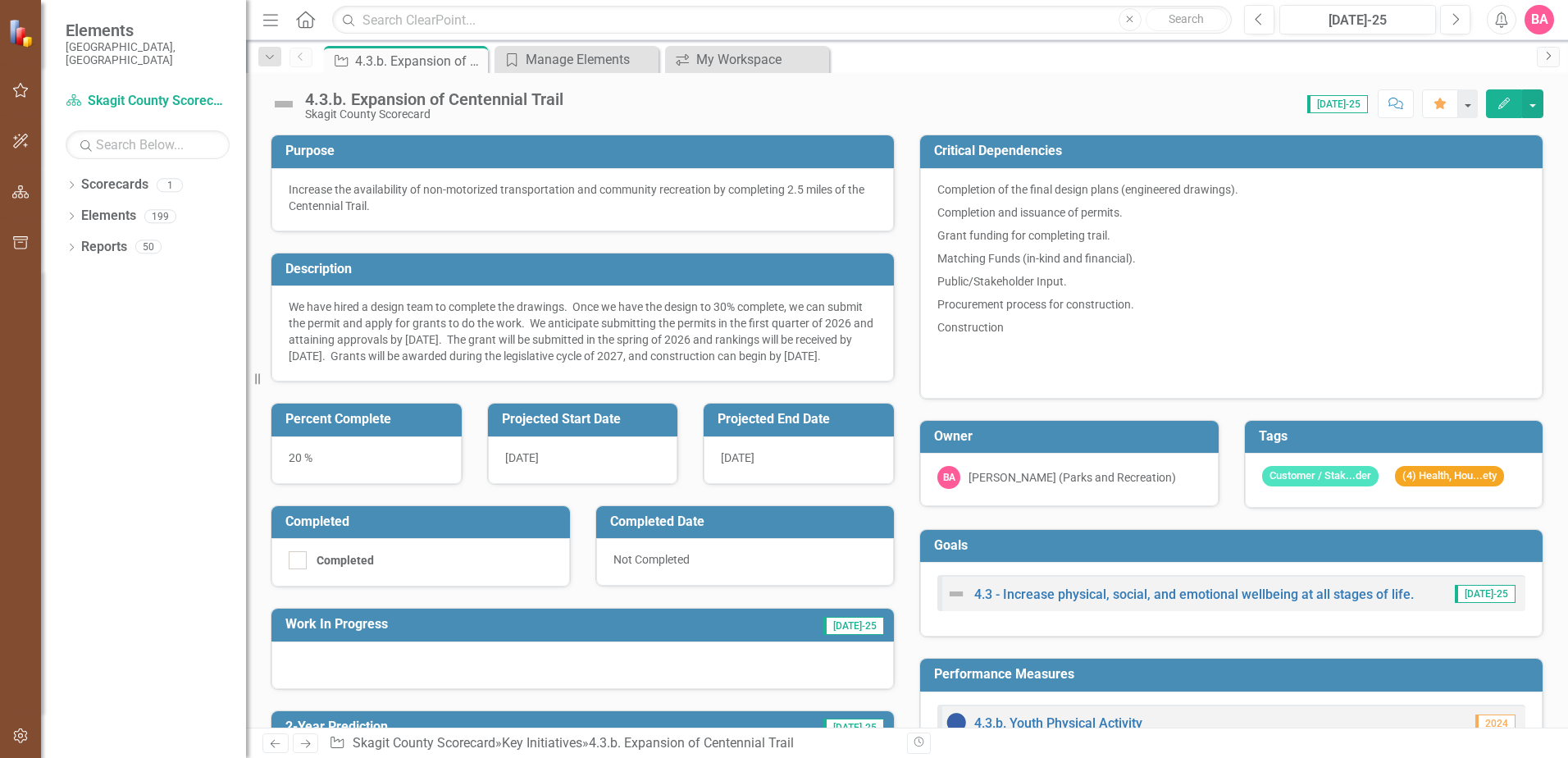
click at [1548, 53] on icon "Next" at bounding box center [1548, 56] width 13 height 10
